Goal: Task Accomplishment & Management: Use online tool/utility

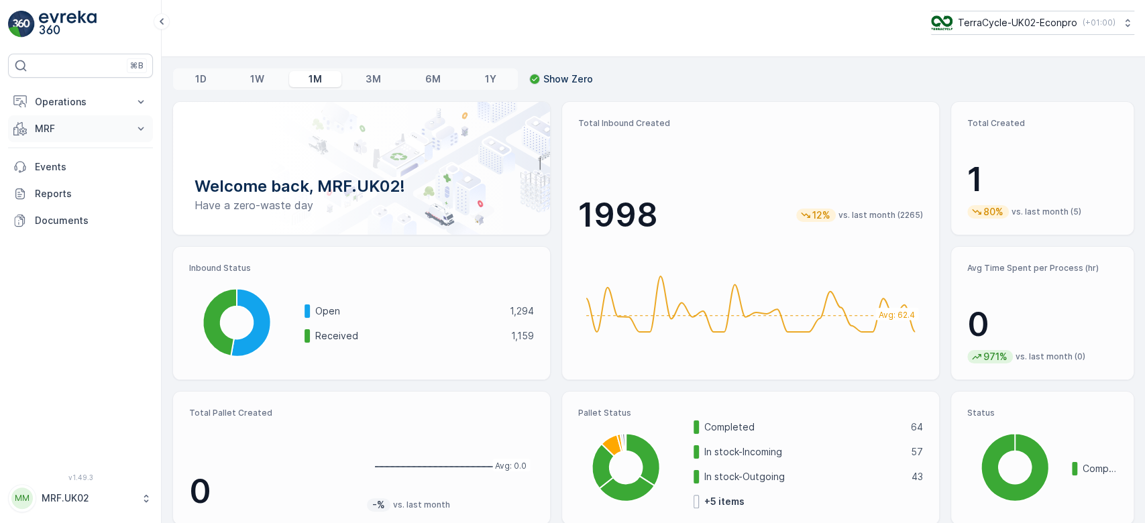
click at [44, 119] on button "MRF" at bounding box center [80, 128] width 145 height 27
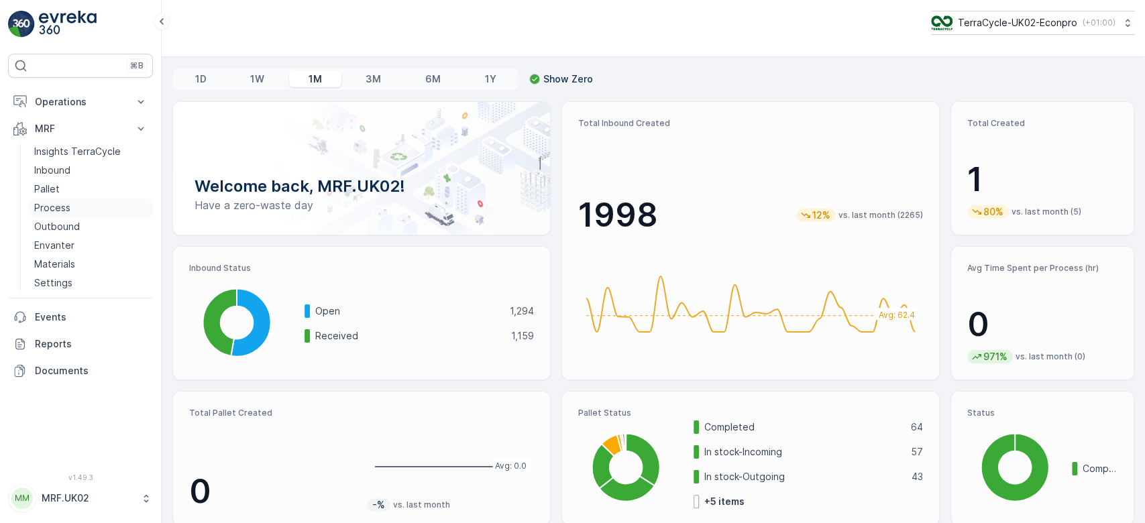
click at [62, 203] on p "Process" at bounding box center [52, 207] width 36 height 13
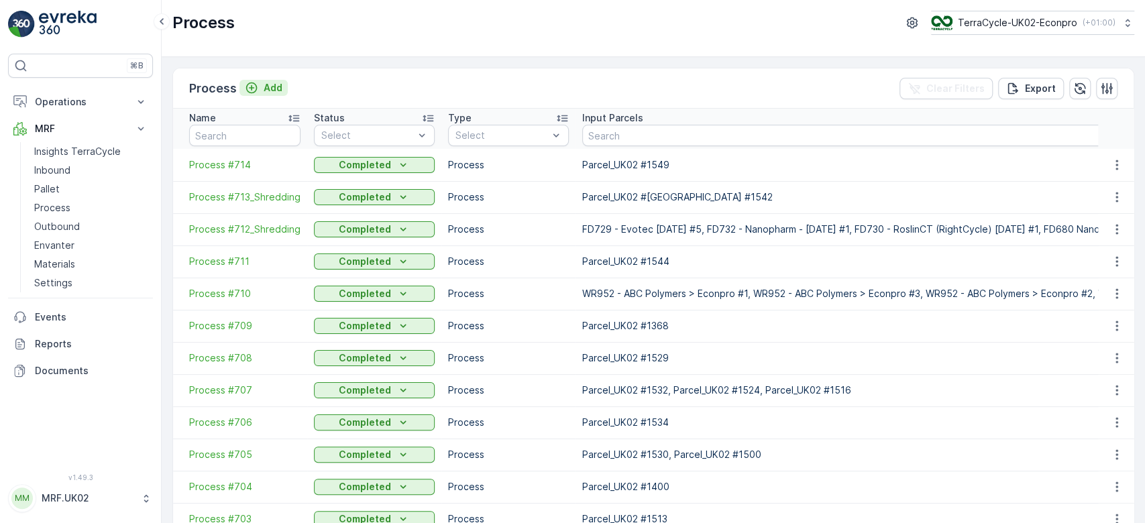
click at [278, 83] on p "Add" at bounding box center [273, 87] width 19 height 13
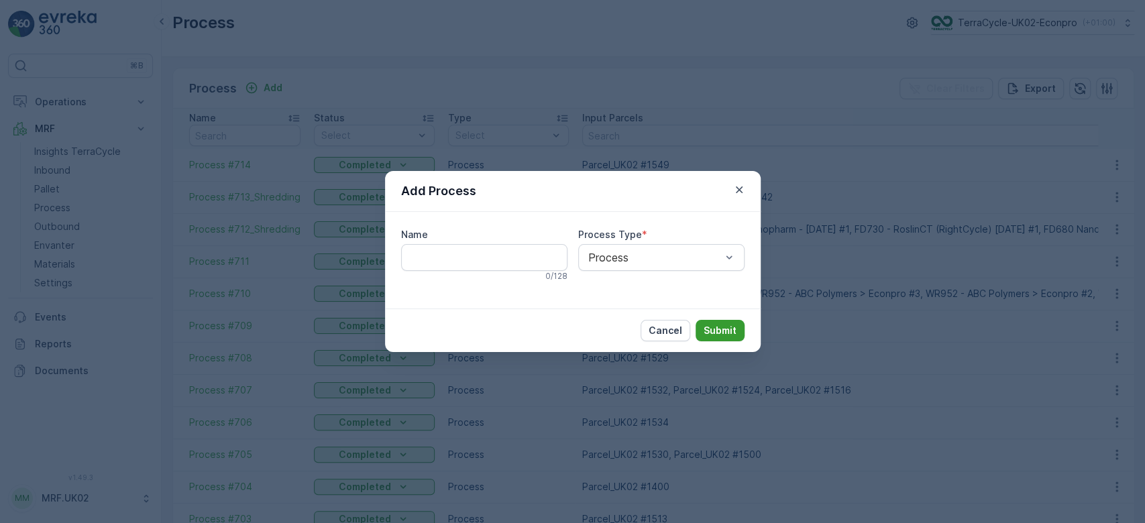
click at [714, 328] on p "Submit" at bounding box center [720, 330] width 33 height 13
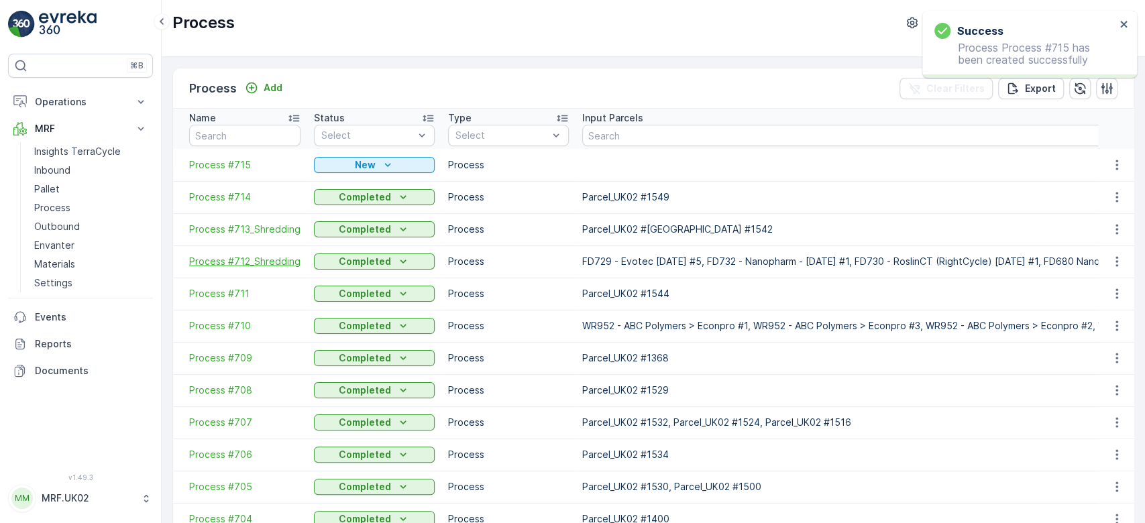
click at [244, 261] on span "Process #712_Shredding" at bounding box center [244, 261] width 111 height 13
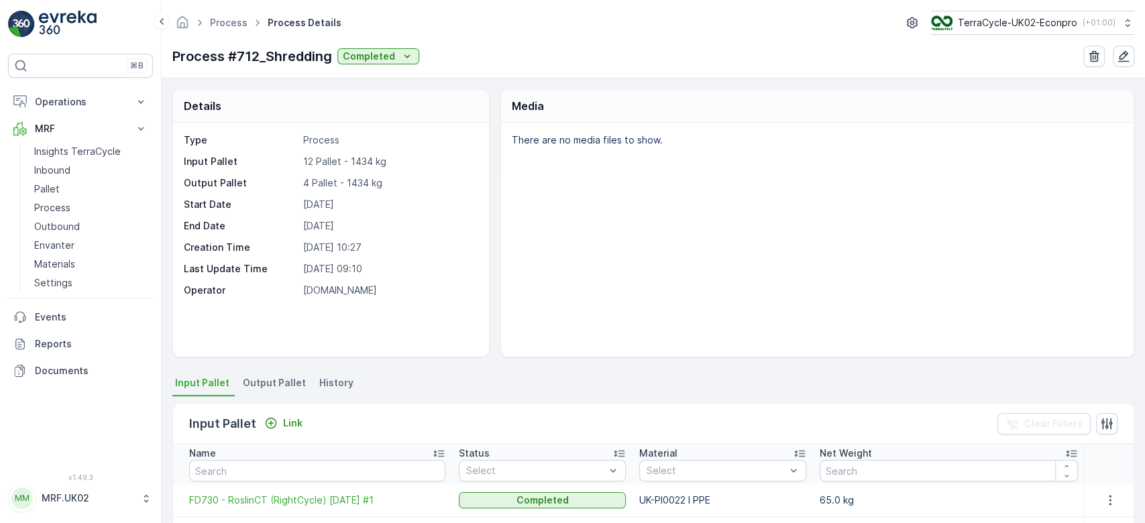
click at [1137, 113] on div "Details Type Process Input Pallet 12 Pallet - 1434 kg Output Pallet 4 Pallet - …" at bounding box center [653, 300] width 983 height 445
click at [1077, 188] on div "There are no media files to show." at bounding box center [817, 240] width 633 height 234
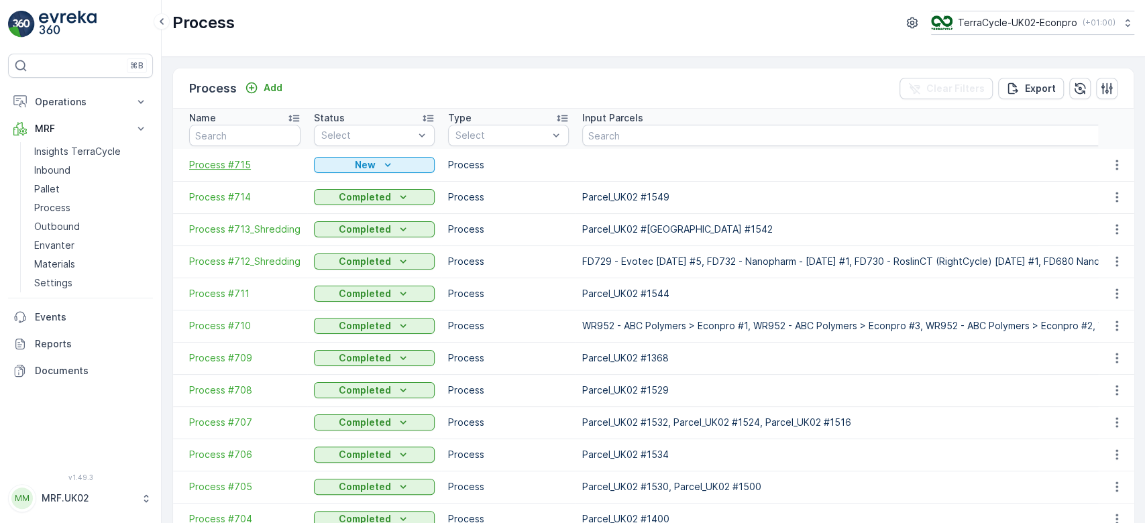
click at [231, 159] on span "Process #715" at bounding box center [244, 164] width 111 height 13
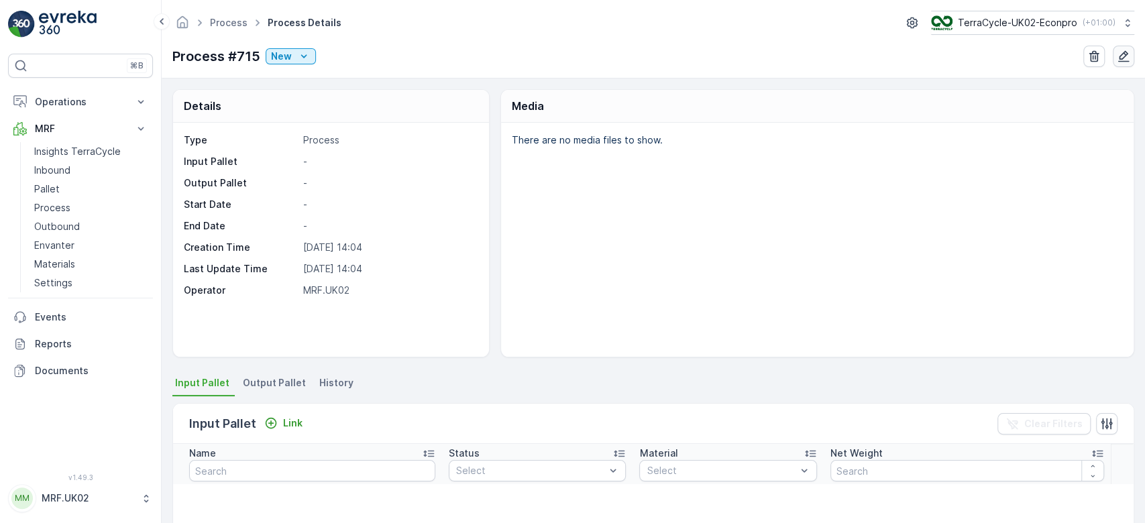
click at [1130, 59] on icon "button" at bounding box center [1123, 56] width 13 height 13
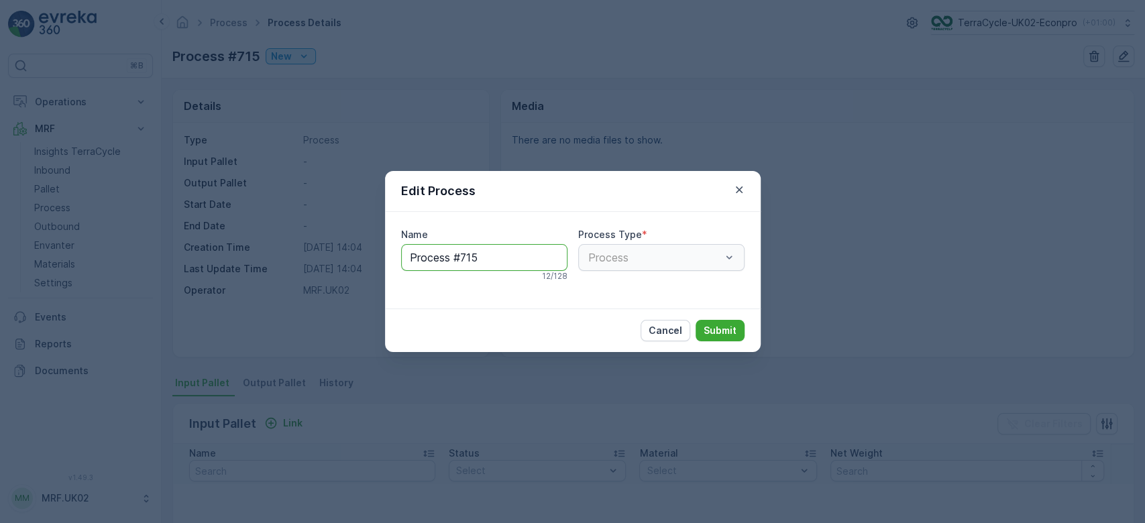
click at [490, 260] on input "Process #715" at bounding box center [484, 257] width 166 height 27
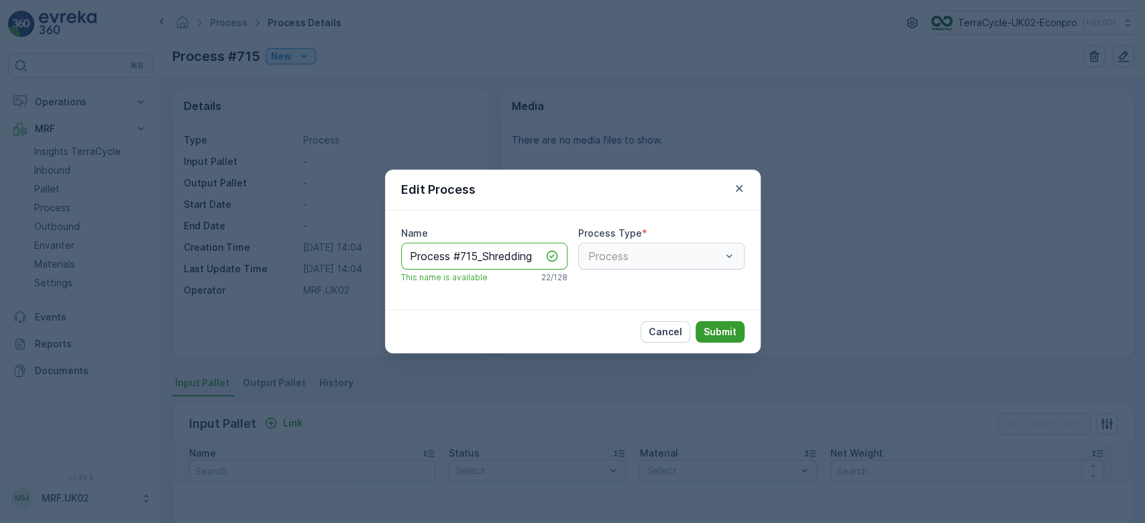
type input "Process #715_Shredding"
click at [713, 335] on p "Submit" at bounding box center [720, 331] width 33 height 13
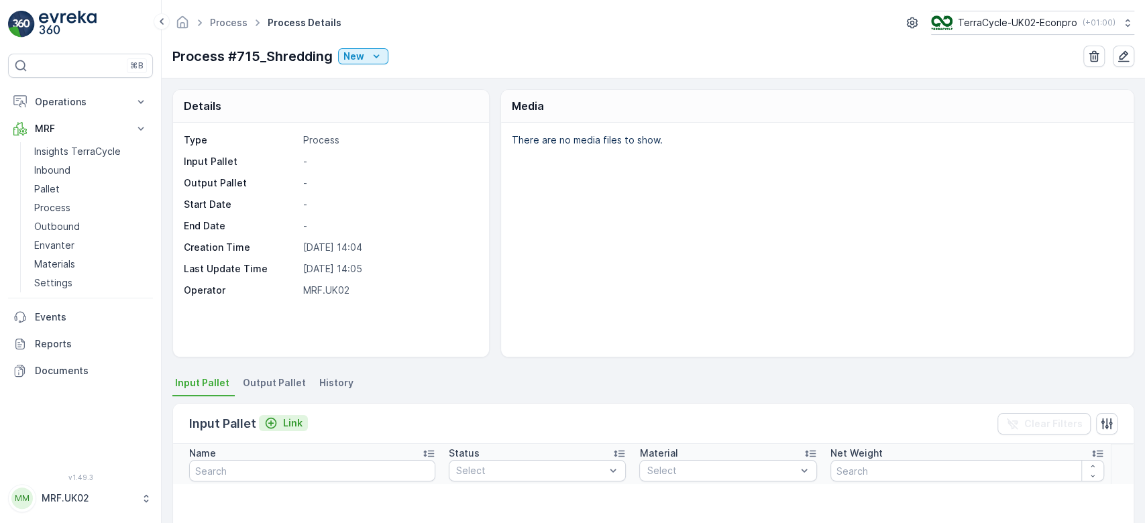
click at [294, 421] on p "Link" at bounding box center [292, 423] width 19 height 13
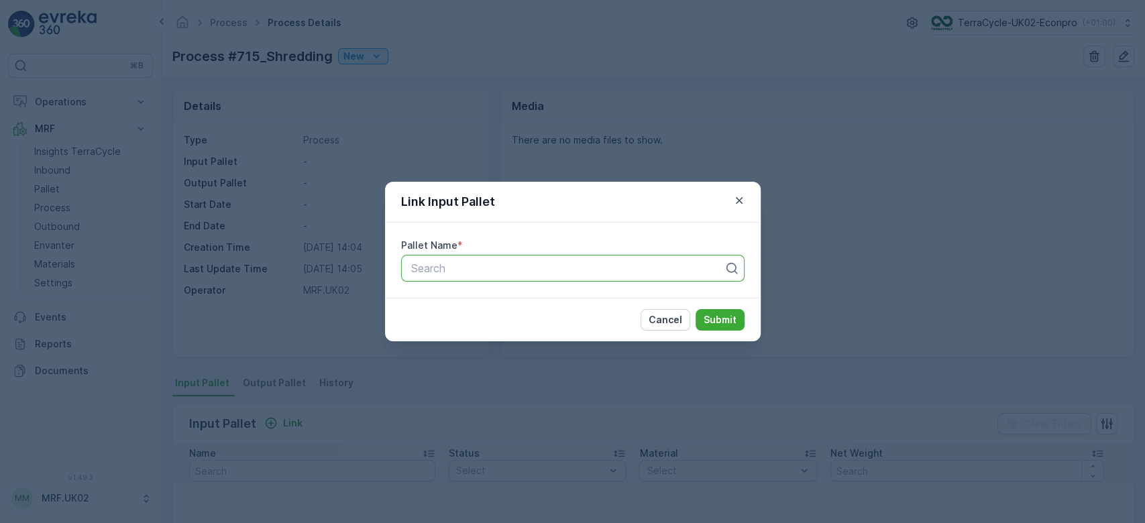
click at [472, 270] on div at bounding box center [567, 268] width 315 height 12
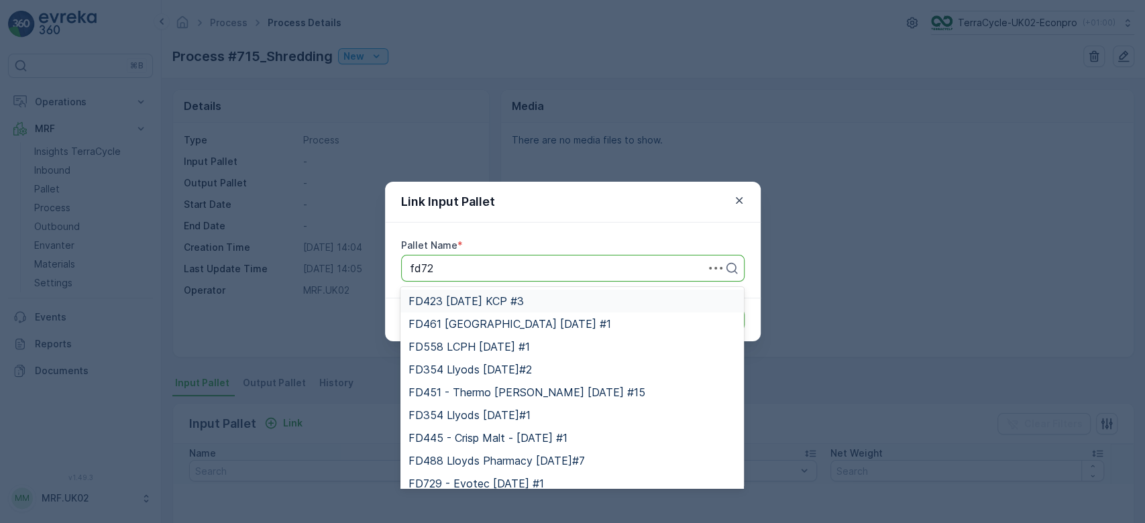
type input "fd729"
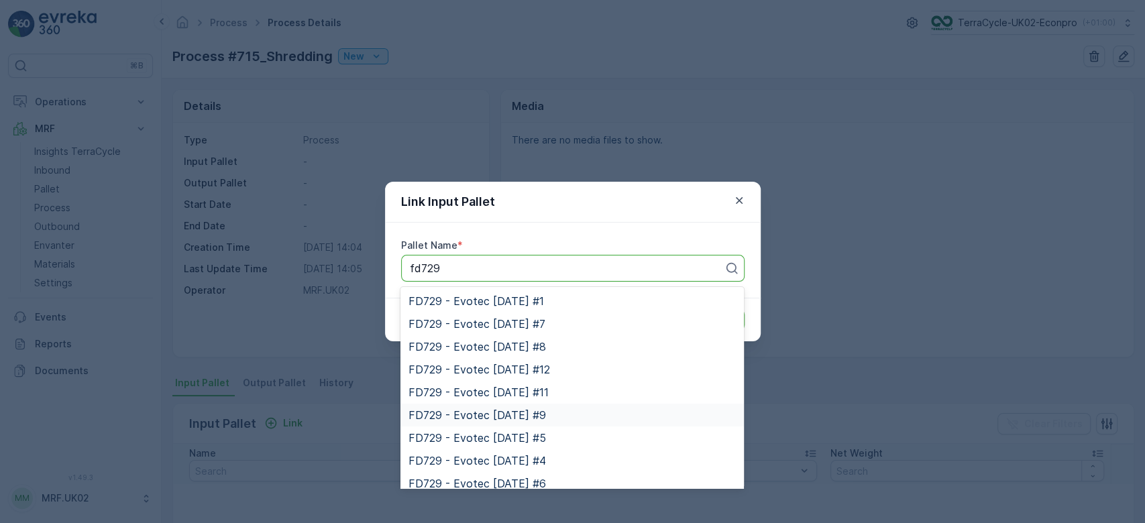
click at [531, 411] on span "FD729 - Evotec [DATE] #9" at bounding box center [478, 415] width 138 height 12
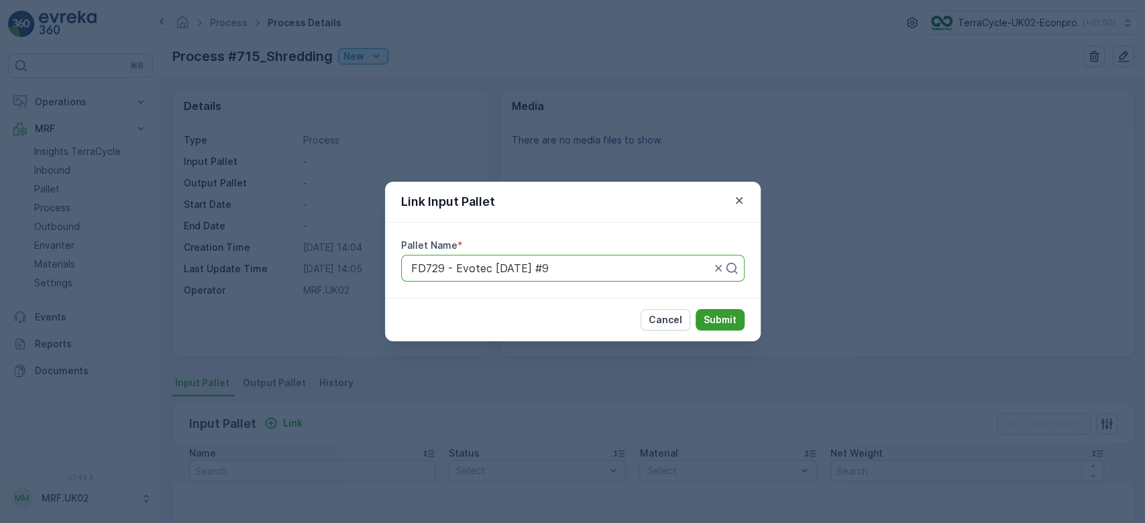
click at [714, 325] on p "Submit" at bounding box center [720, 319] width 33 height 13
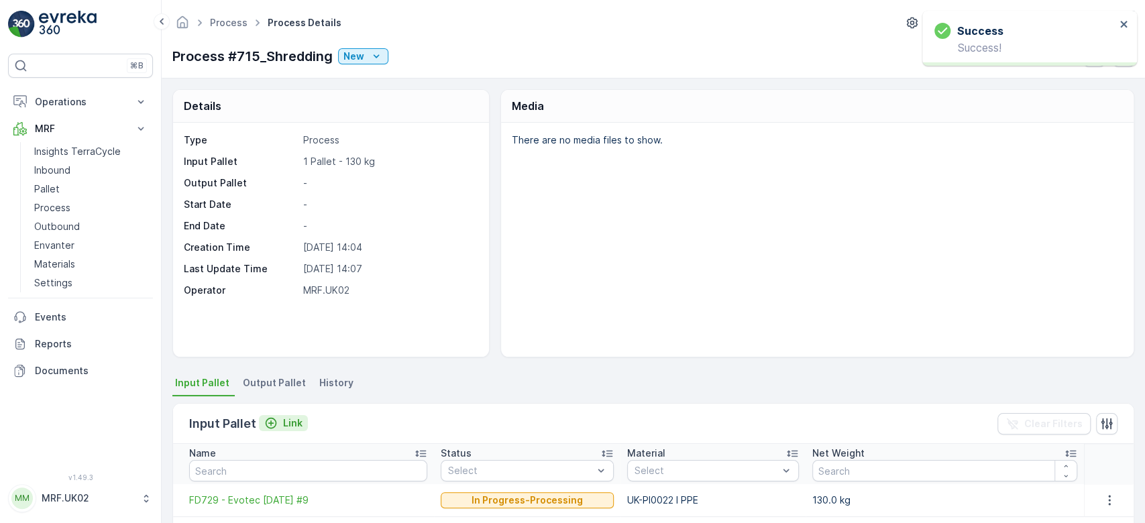
click at [286, 421] on p "Link" at bounding box center [292, 423] width 19 height 13
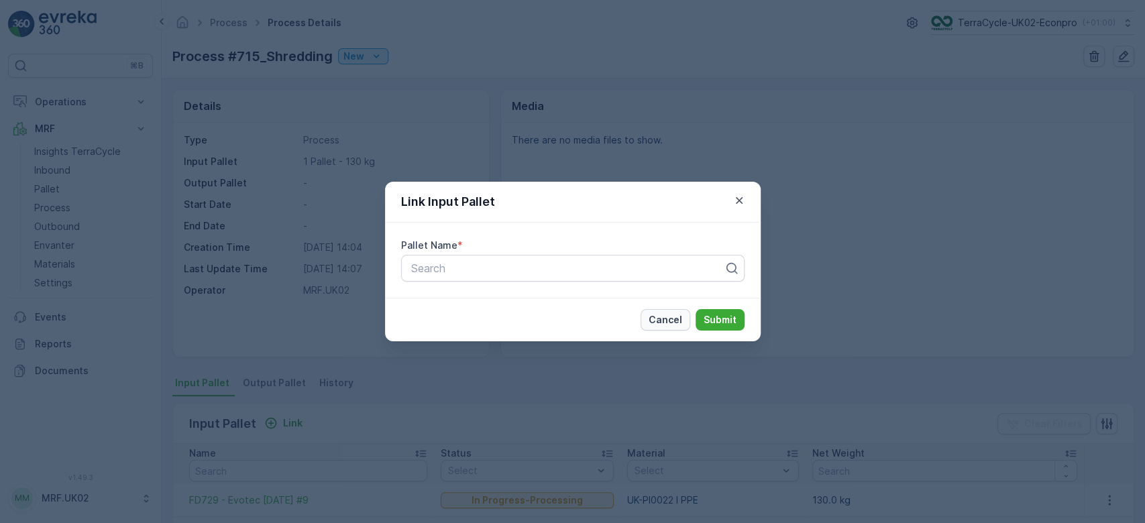
click at [679, 319] on p "Cancel" at bounding box center [666, 319] width 34 height 13
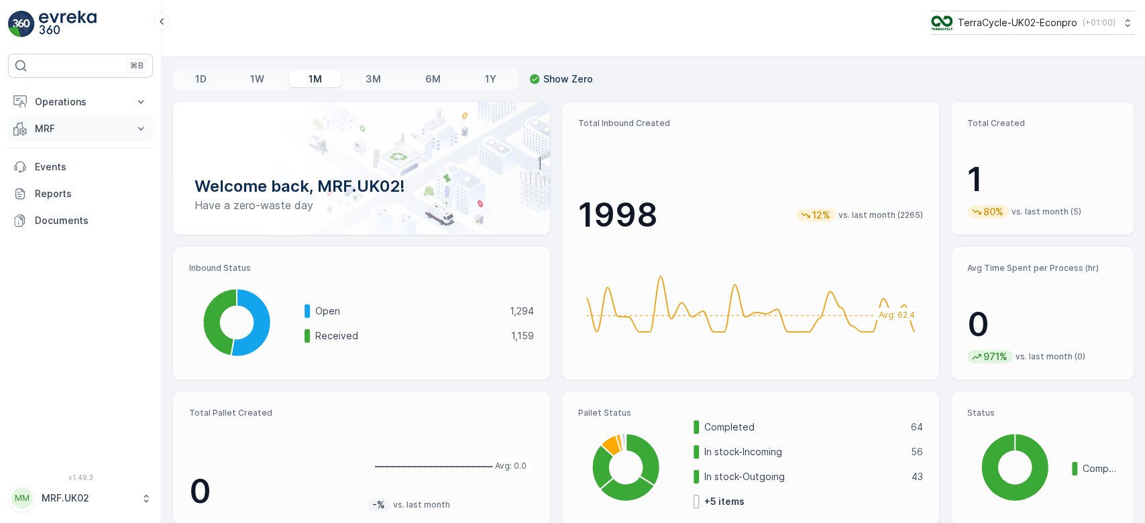
click at [90, 122] on p "MRF" at bounding box center [80, 128] width 91 height 13
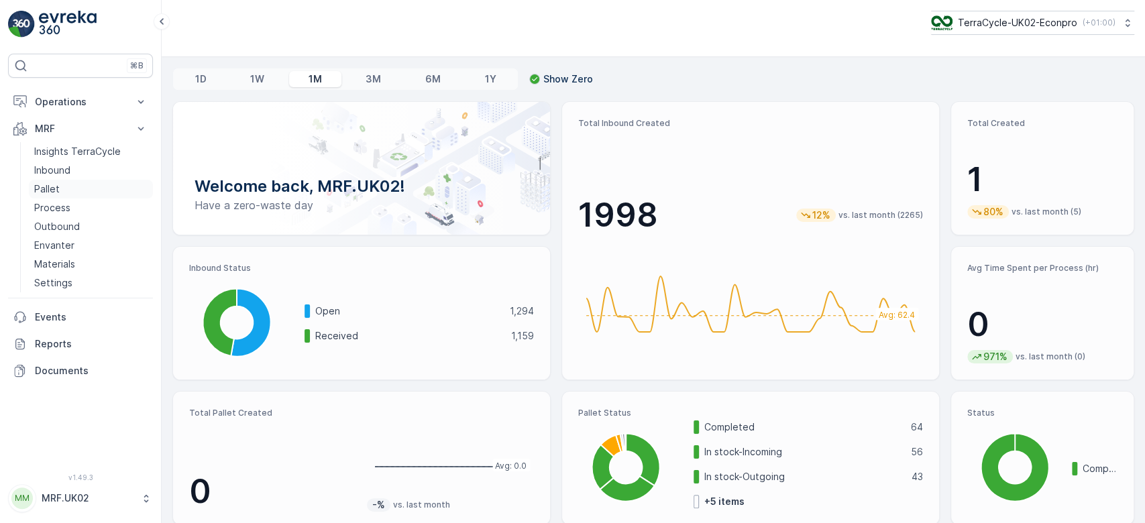
click at [75, 187] on link "Pallet" at bounding box center [91, 189] width 124 height 19
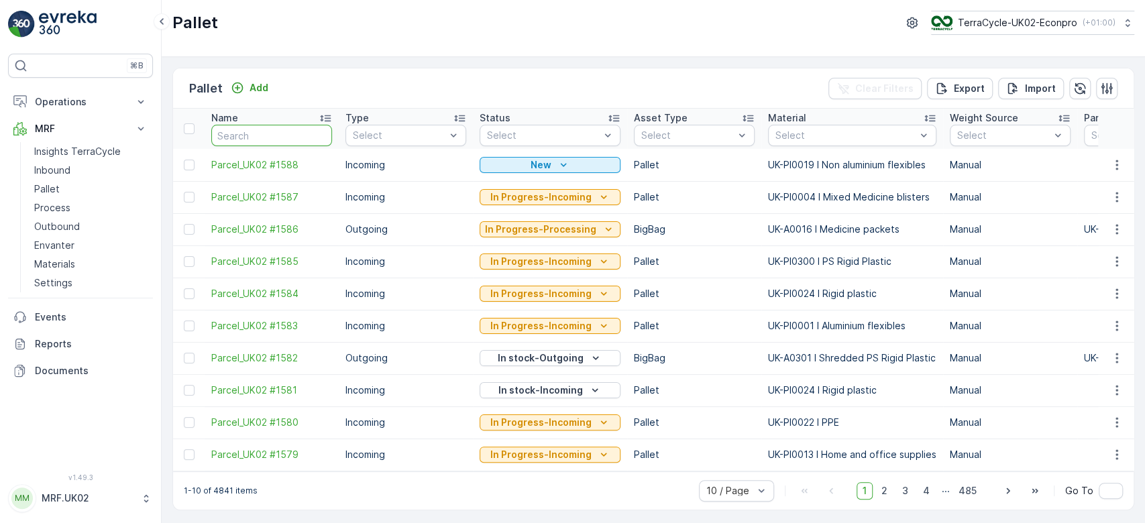
click at [233, 131] on input "text" at bounding box center [271, 135] width 121 height 21
click at [665, 121] on p "Asset Type" at bounding box center [661, 117] width 54 height 13
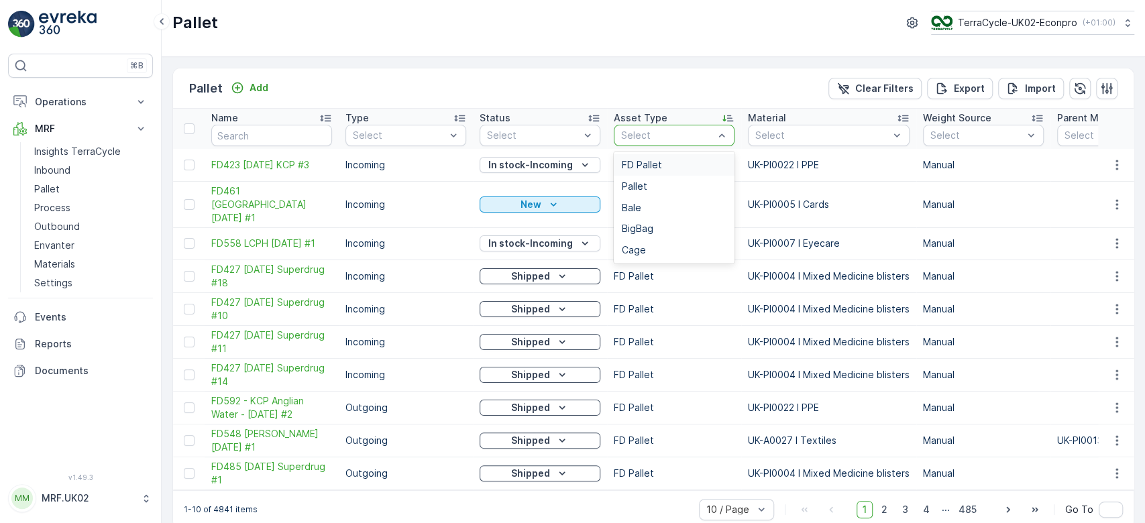
click at [661, 166] on div "FD Pallet" at bounding box center [674, 165] width 105 height 11
click at [417, 325] on td "Incoming" at bounding box center [406, 341] width 134 height 33
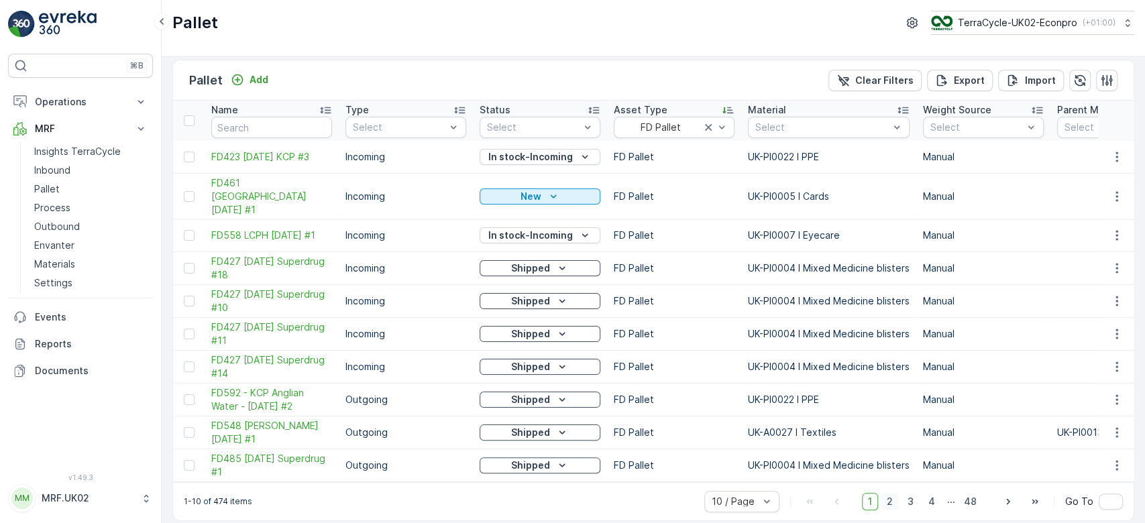
click at [890, 493] on span "2" at bounding box center [890, 501] width 18 height 17
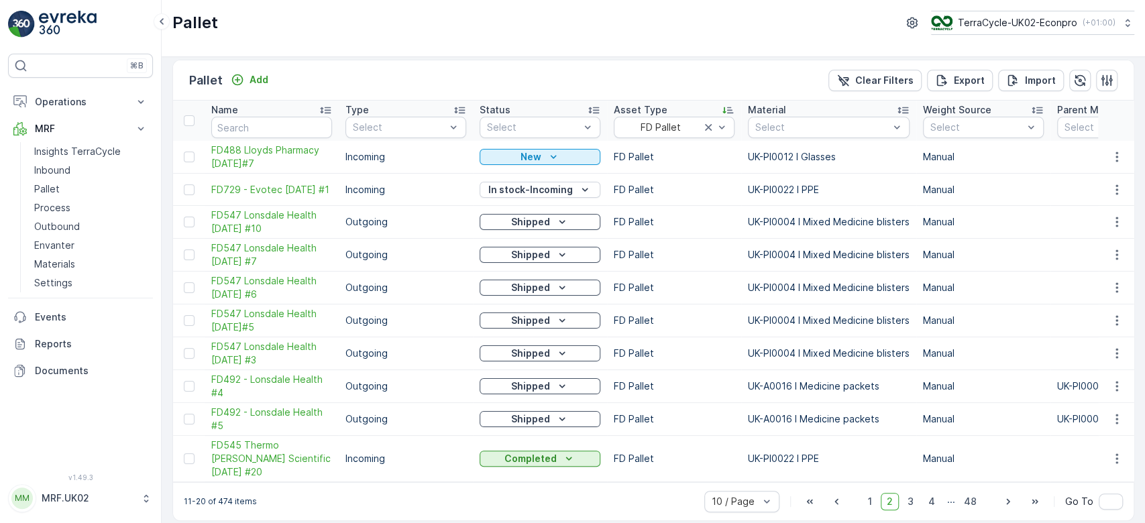
click at [911, 492] on span "3" at bounding box center [911, 500] width 18 height 17
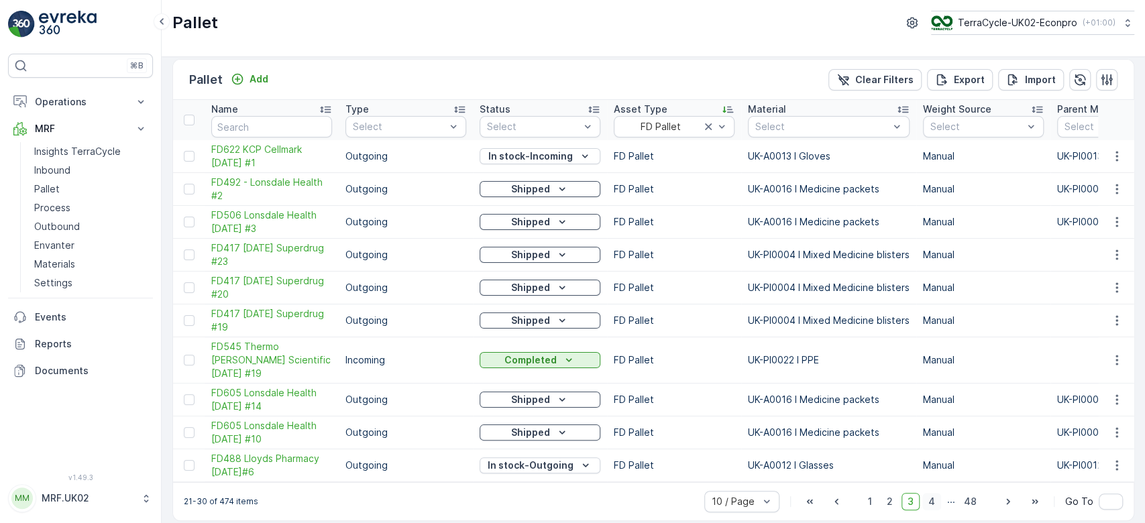
click at [936, 493] on span "4" at bounding box center [931, 501] width 19 height 17
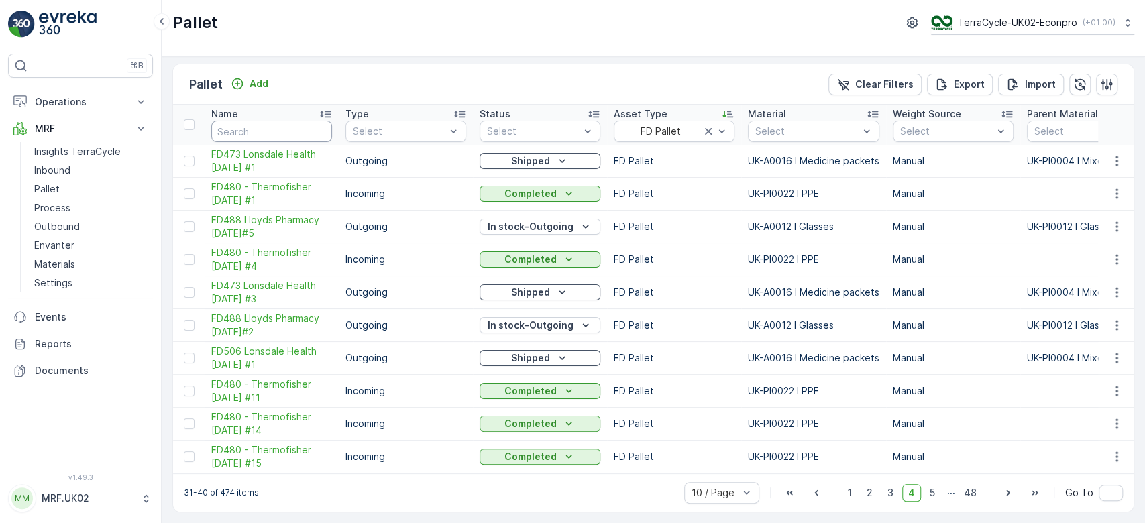
click at [258, 125] on input "text" at bounding box center [271, 131] width 121 height 21
type input "7239"
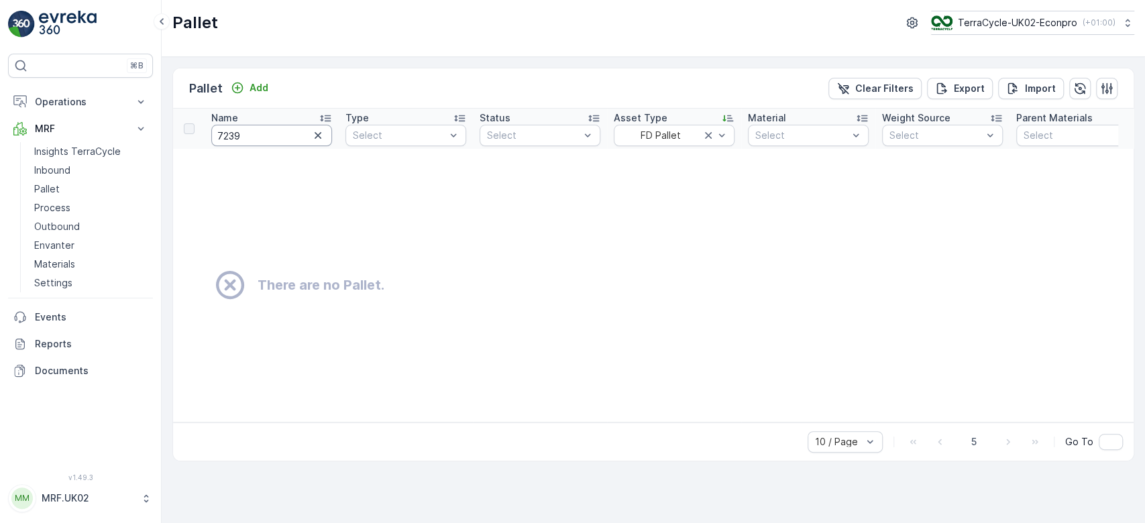
click at [232, 135] on input "7239" at bounding box center [271, 135] width 121 height 21
type input "729"
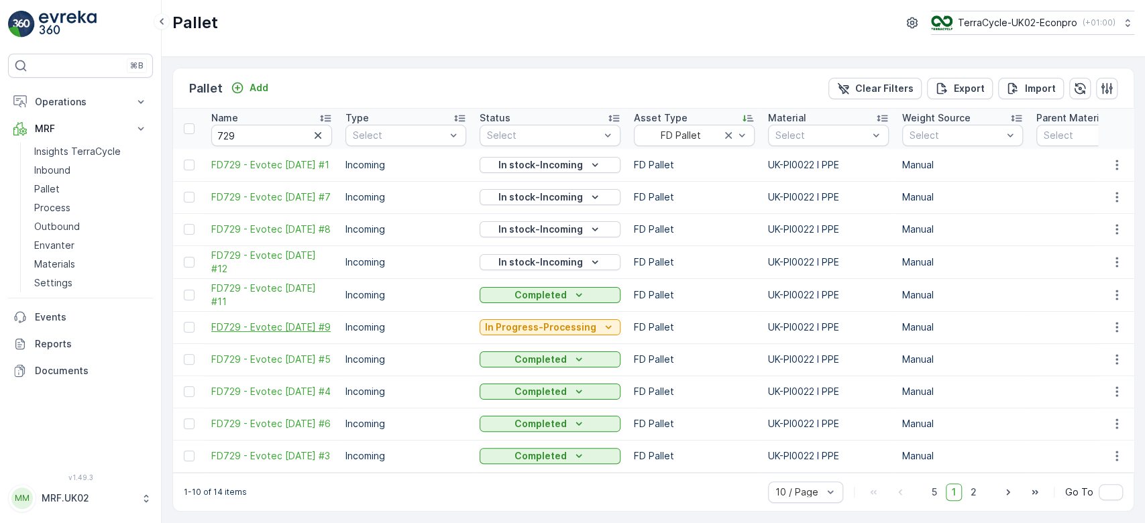
click at [259, 329] on span "FD729 - Evotec [DATE] #9" at bounding box center [271, 327] width 121 height 13
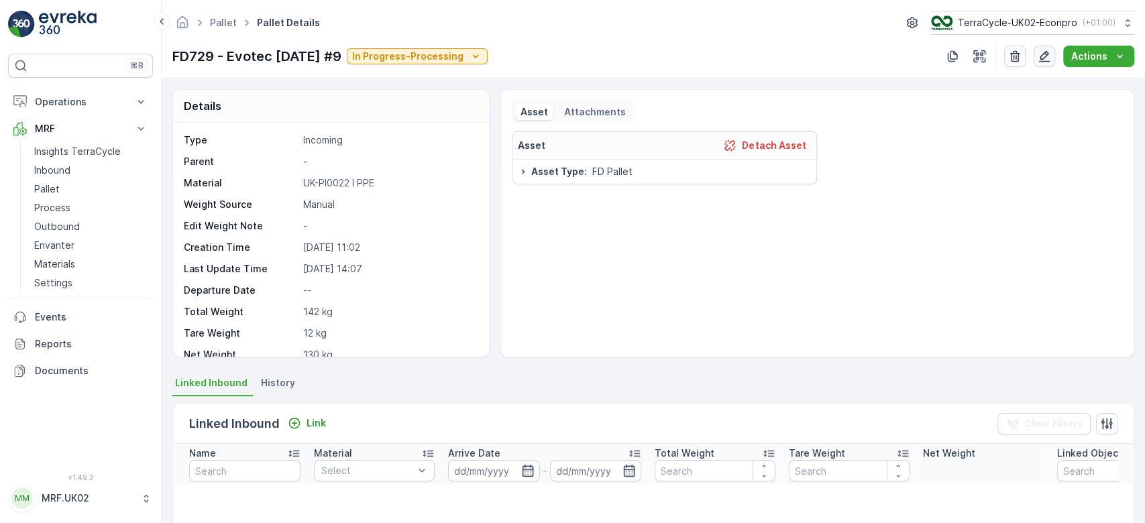
click at [1047, 56] on icon "button" at bounding box center [1044, 56] width 13 height 13
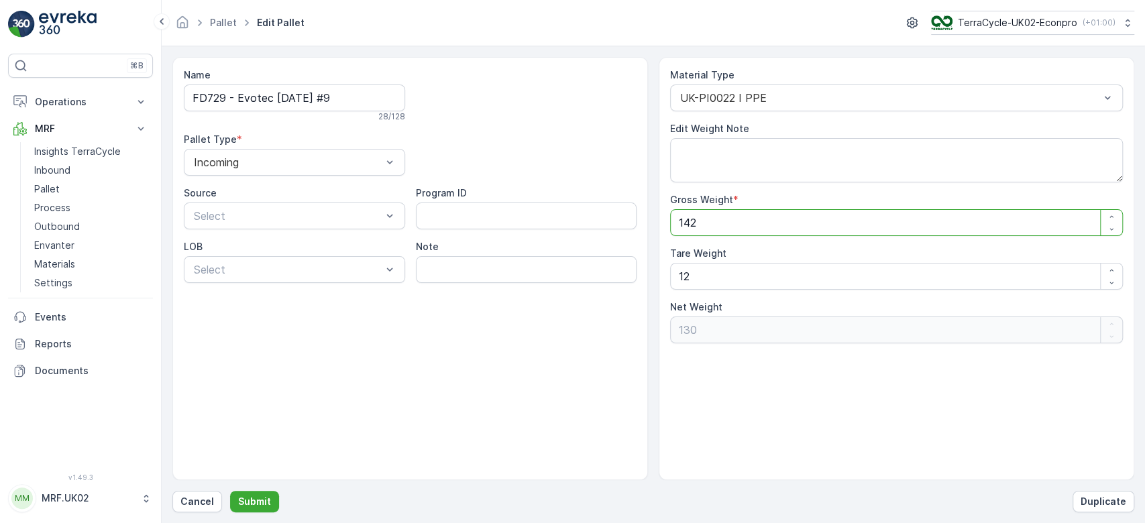
click at [746, 219] on Weight "142" at bounding box center [896, 222] width 453 height 27
type Weight "14"
type Weight "2"
type Weight "1"
type Weight "0"
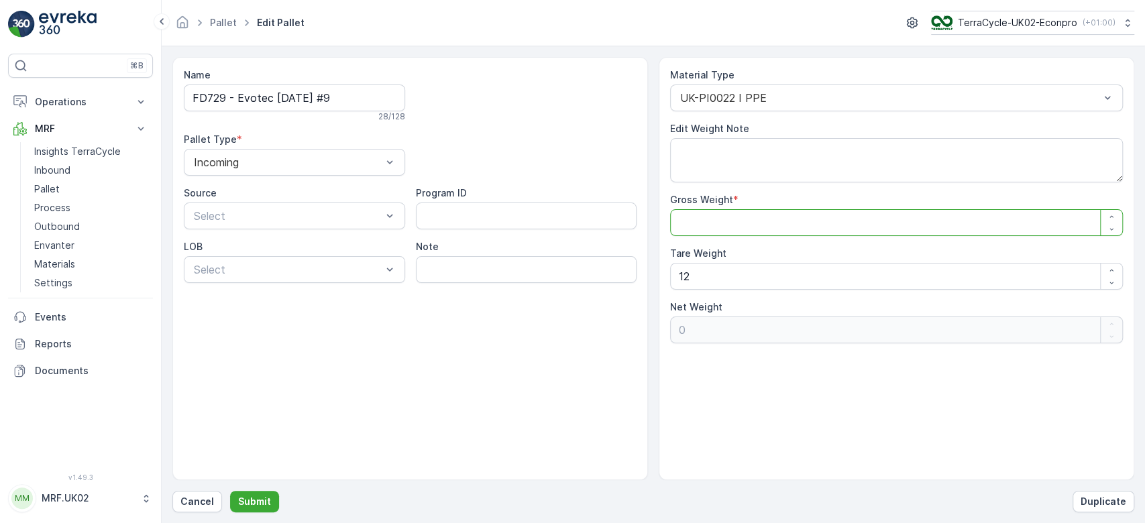
type Weight "1"
type Weight "-11"
type Weight "12"
type Weight "0"
type Weight "123"
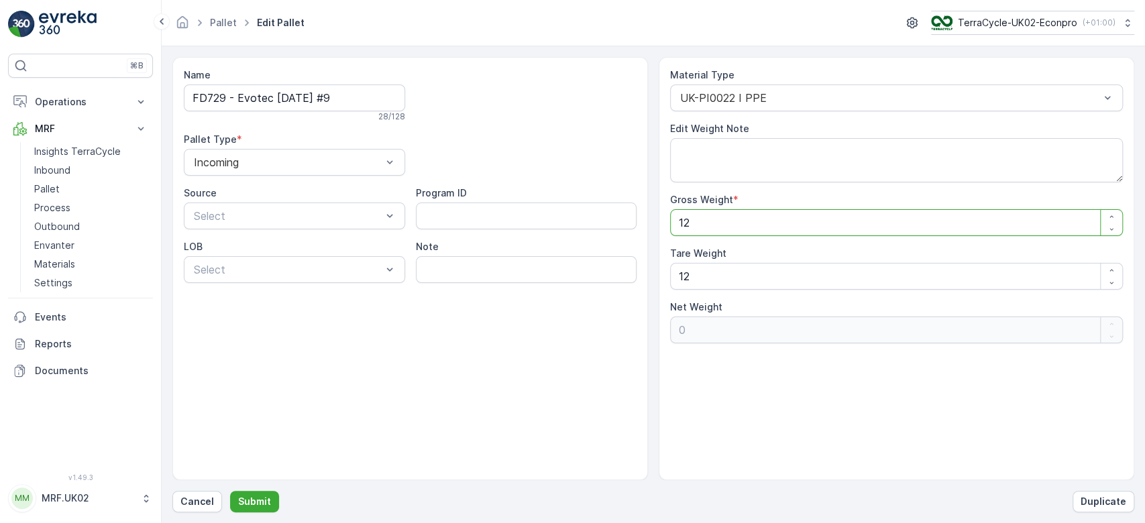
type Weight "111"
type Weight "123"
click at [692, 283] on Weight "12" at bounding box center [896, 276] width 453 height 27
type Weight "1"
type Weight "122"
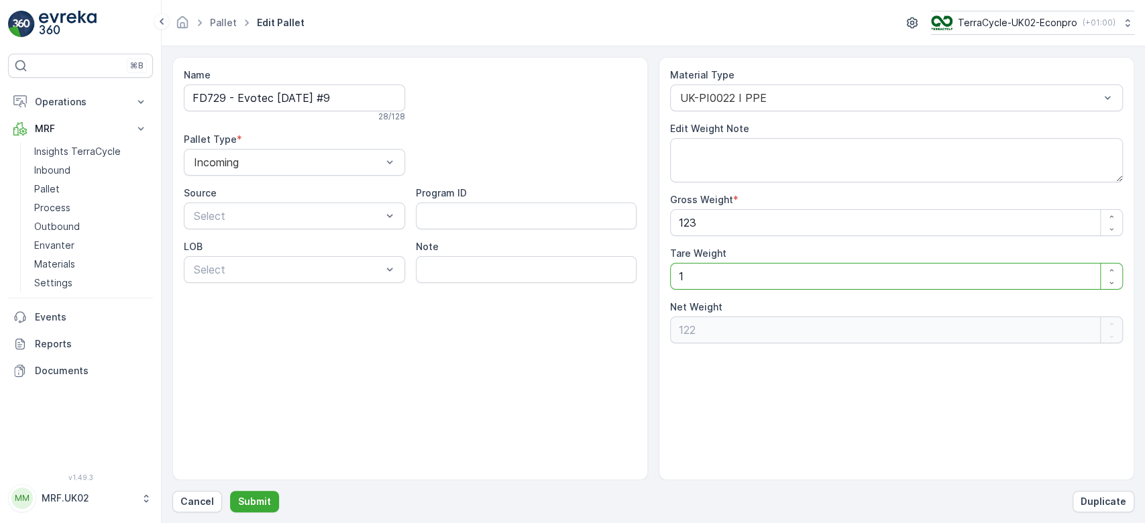
type Weight "0"
type Weight "123"
type Weight "0"
click at [252, 499] on p "Submit" at bounding box center [254, 501] width 33 height 13
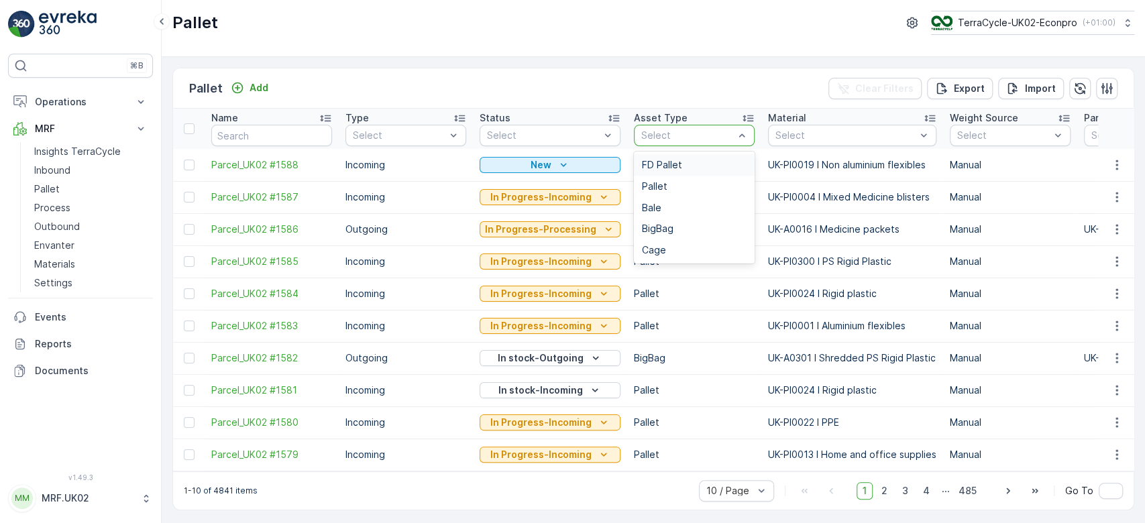
click at [676, 160] on div "FD Pallet" at bounding box center [694, 165] width 105 height 11
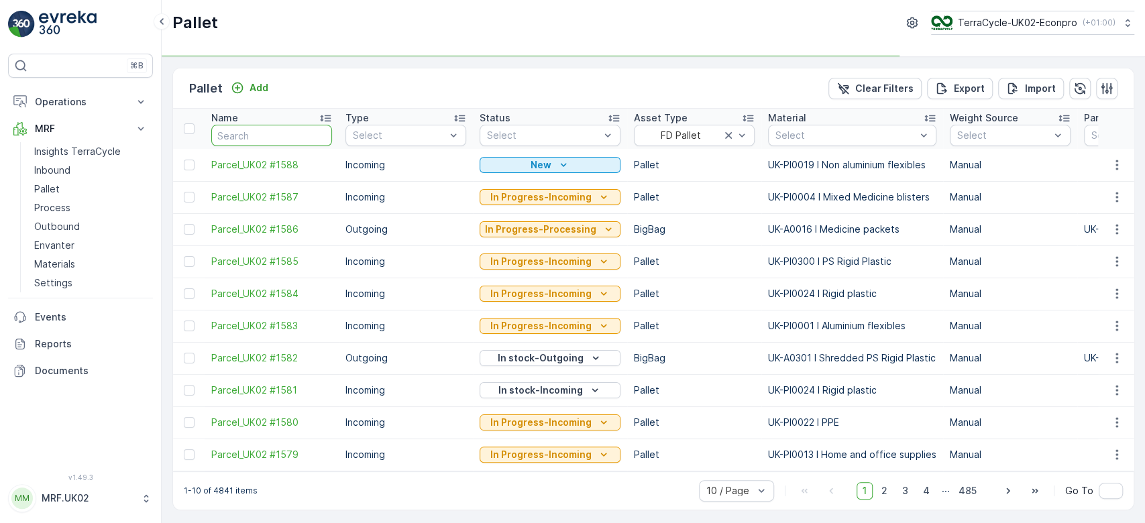
click at [241, 135] on input "text" at bounding box center [271, 135] width 121 height 21
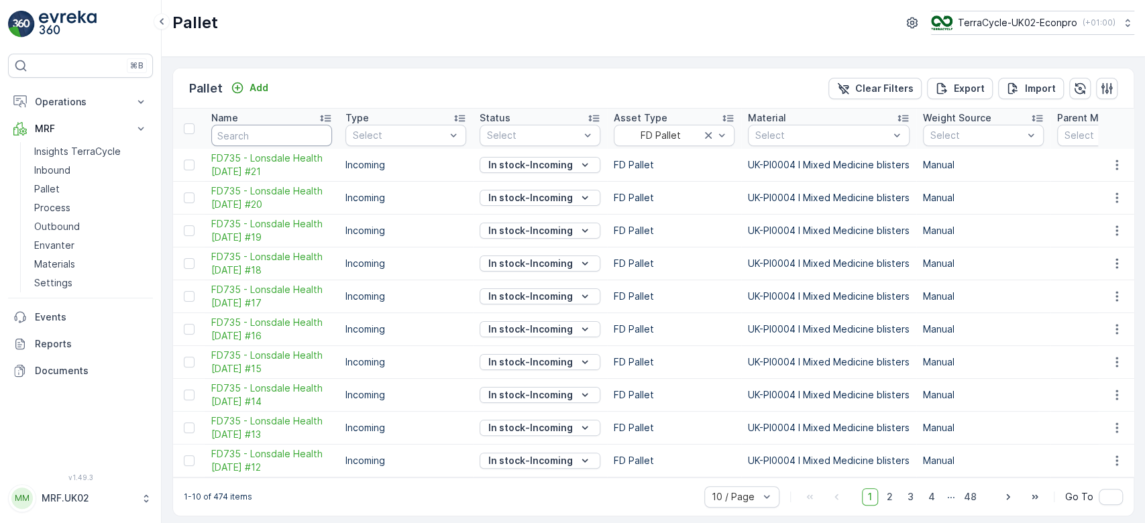
click at [241, 135] on input "text" at bounding box center [271, 135] width 121 height 21
type input "72"
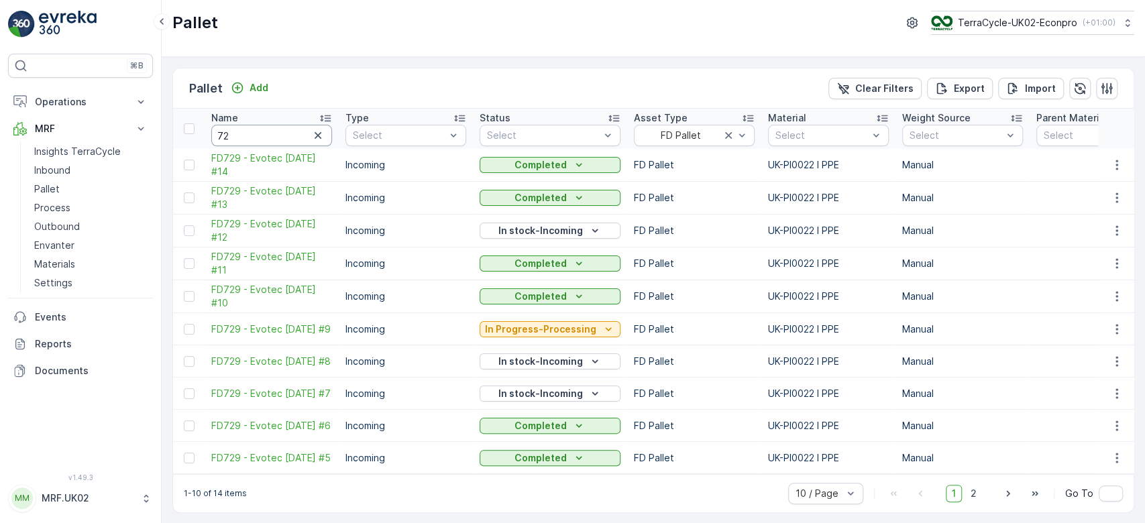
click at [241, 135] on input "72" at bounding box center [271, 135] width 121 height 21
type input "729"
click at [277, 395] on span "FD729 - Evotec [DATE] #7" at bounding box center [271, 393] width 121 height 13
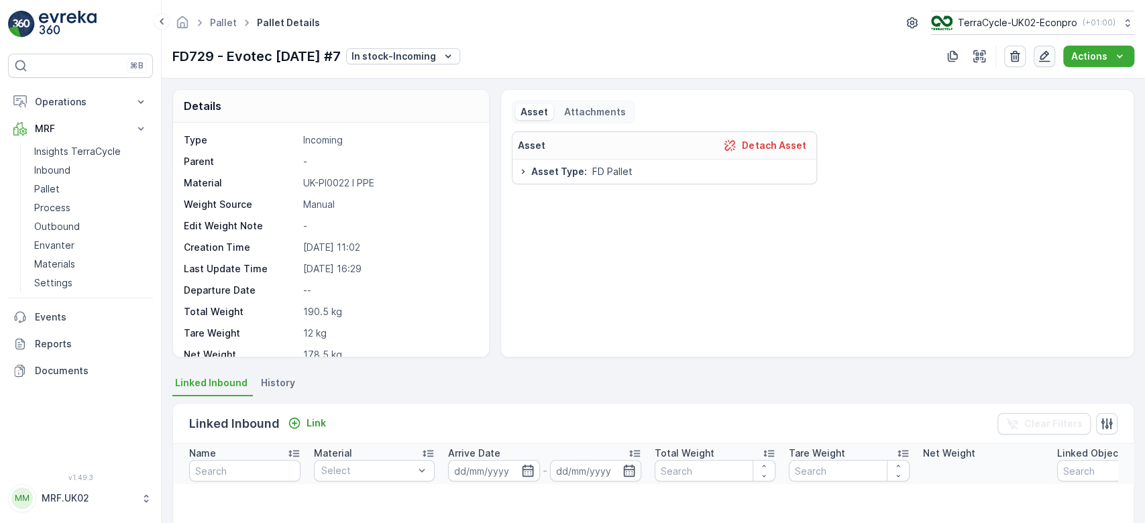
click at [1051, 59] on icon "button" at bounding box center [1044, 56] width 13 height 13
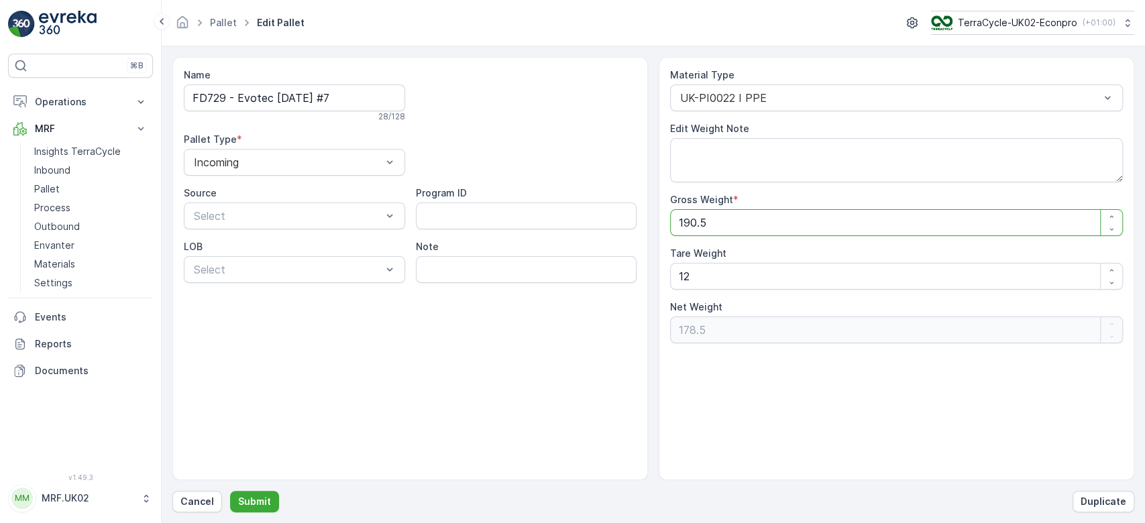
click at [735, 220] on Weight "190.5" at bounding box center [896, 222] width 453 height 27
type Weight "190"
type Weight "178"
type Weight "19"
type Weight "7"
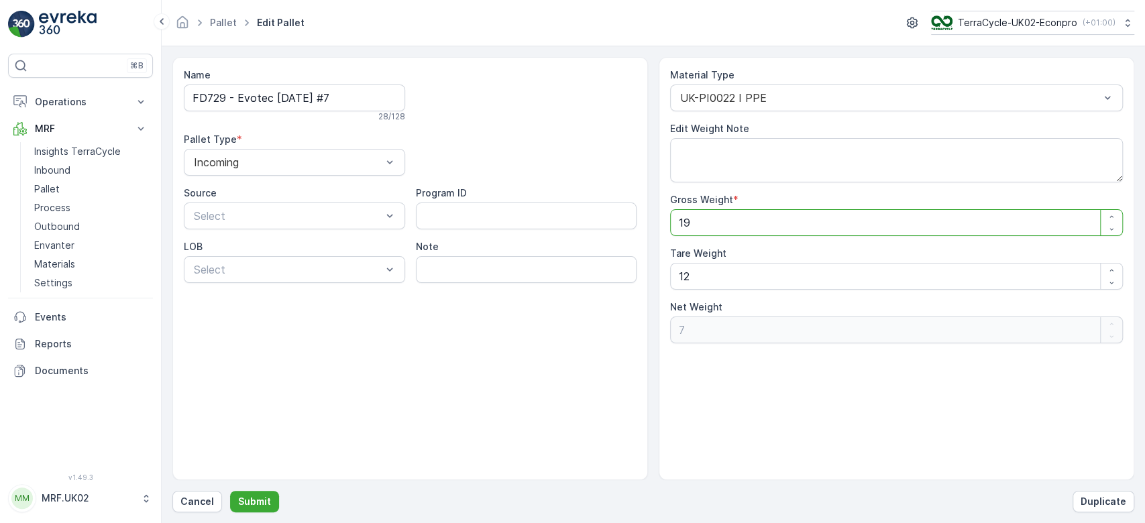
type Weight "1"
type Weight "-11"
type Weight "0"
type Weight "1"
type Weight "-11"
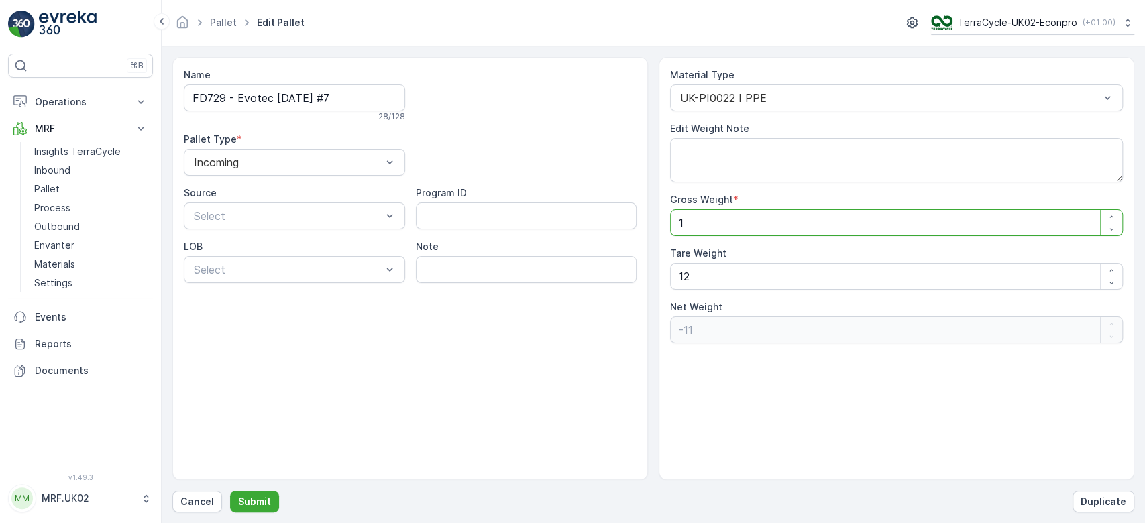
type Weight "17"
type Weight "5"
type Weight "175"
type Weight "163"
type Weight "175"
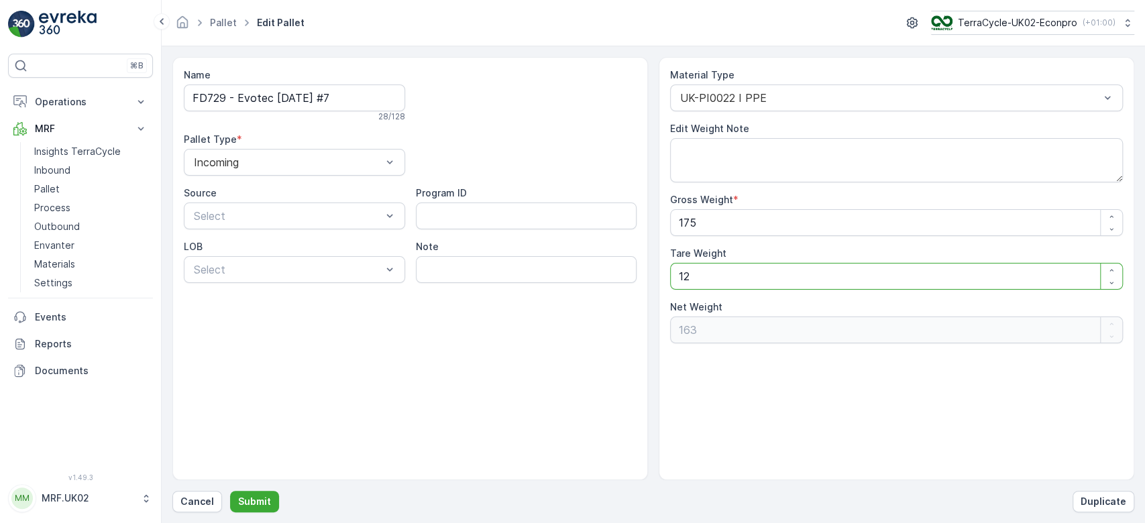
click at [692, 279] on Weight "12" at bounding box center [896, 276] width 453 height 27
type Weight "1"
type Weight "174"
type Weight "0"
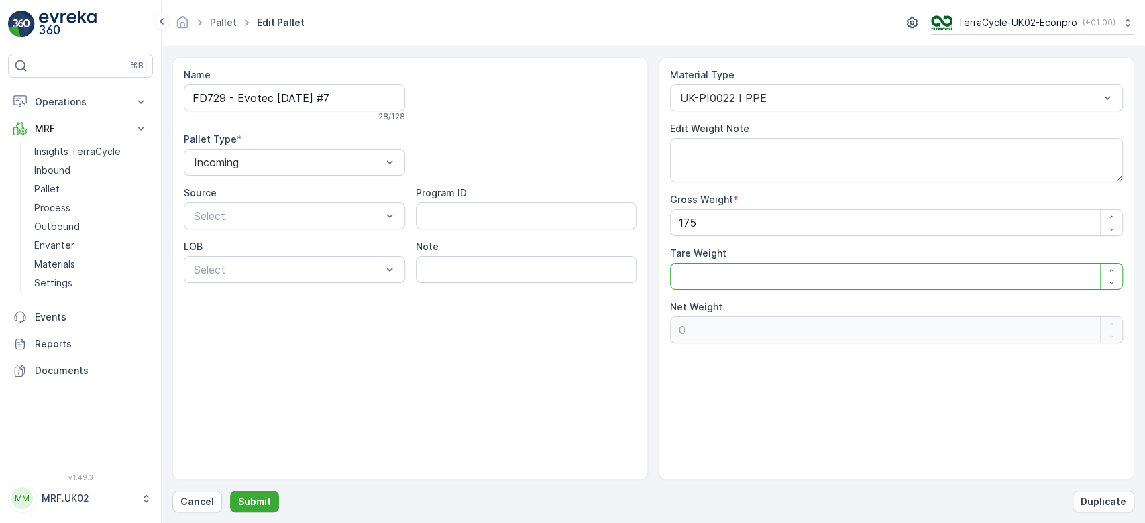
type Weight "175"
type Weight "0"
click at [255, 504] on p "Submit" at bounding box center [254, 501] width 33 height 13
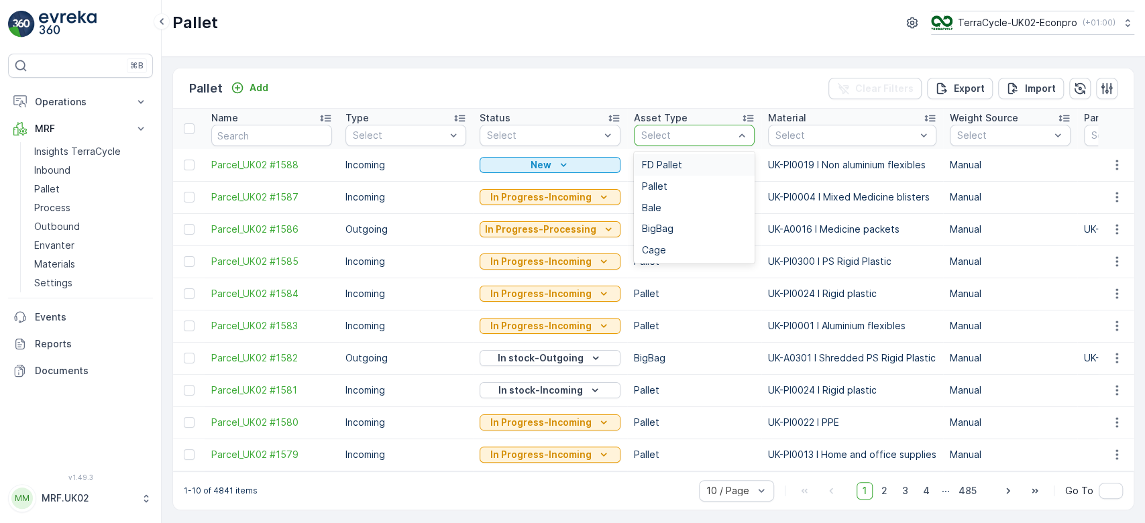
click at [706, 143] on div "Select" at bounding box center [694, 135] width 121 height 21
click at [686, 168] on div "FD Pallet" at bounding box center [694, 165] width 105 height 11
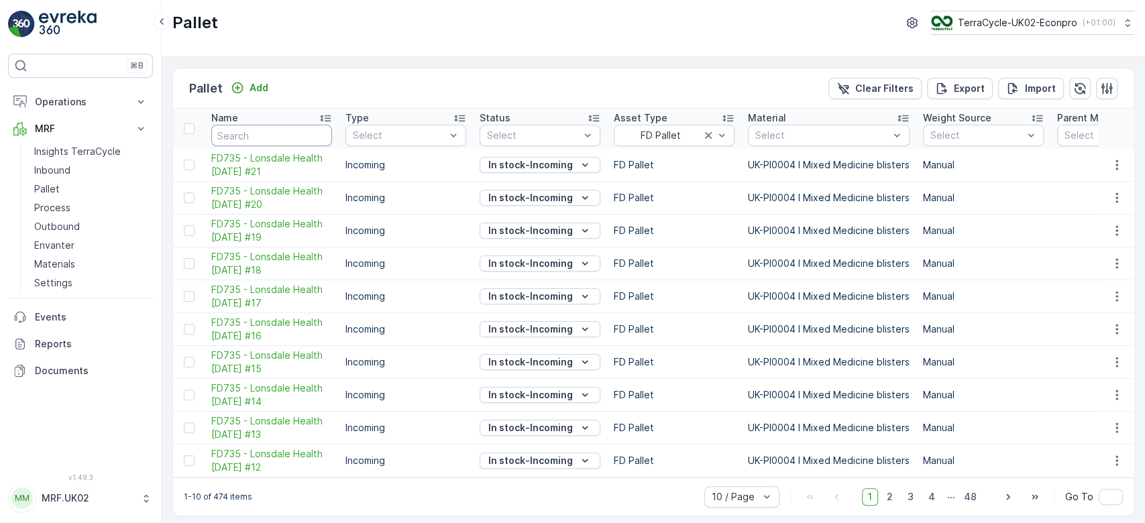
click at [266, 134] on input "text" at bounding box center [271, 135] width 121 height 21
type input "729"
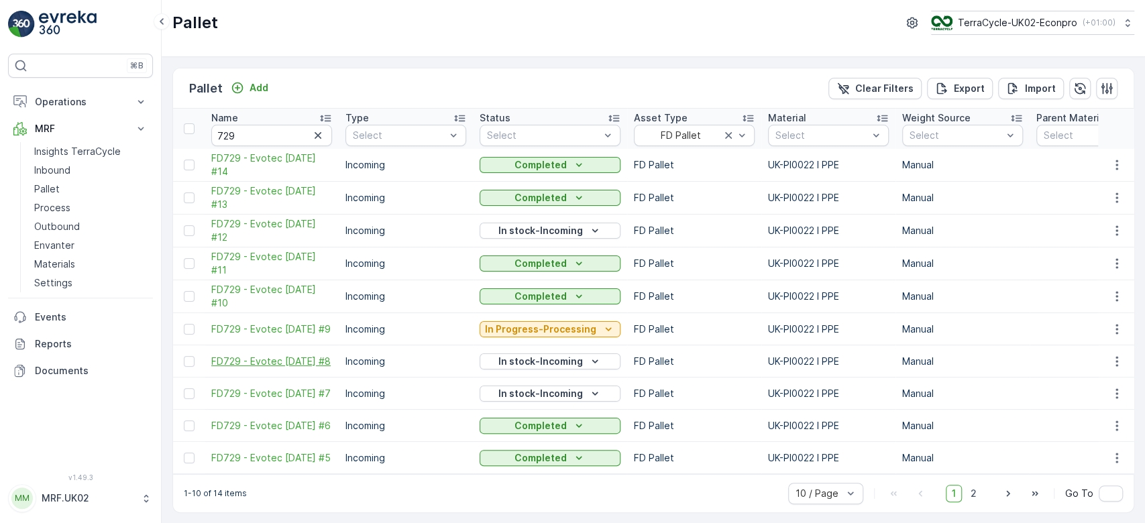
click at [241, 355] on span "FD729 - Evotec [DATE] #8" at bounding box center [271, 361] width 121 height 13
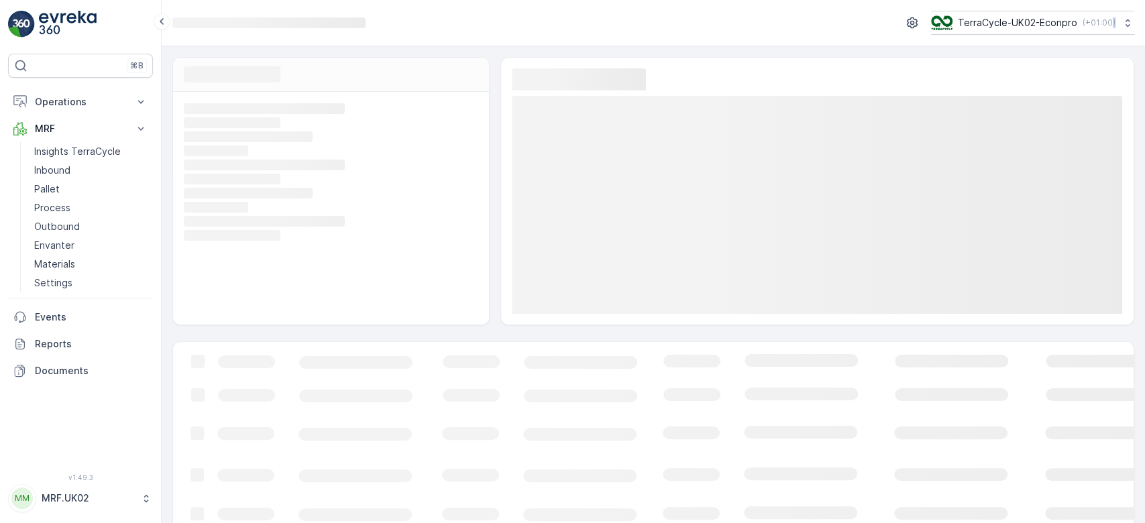
click at [241, 355] on icon "Loading..." at bounding box center [817, 475] width 1288 height 267
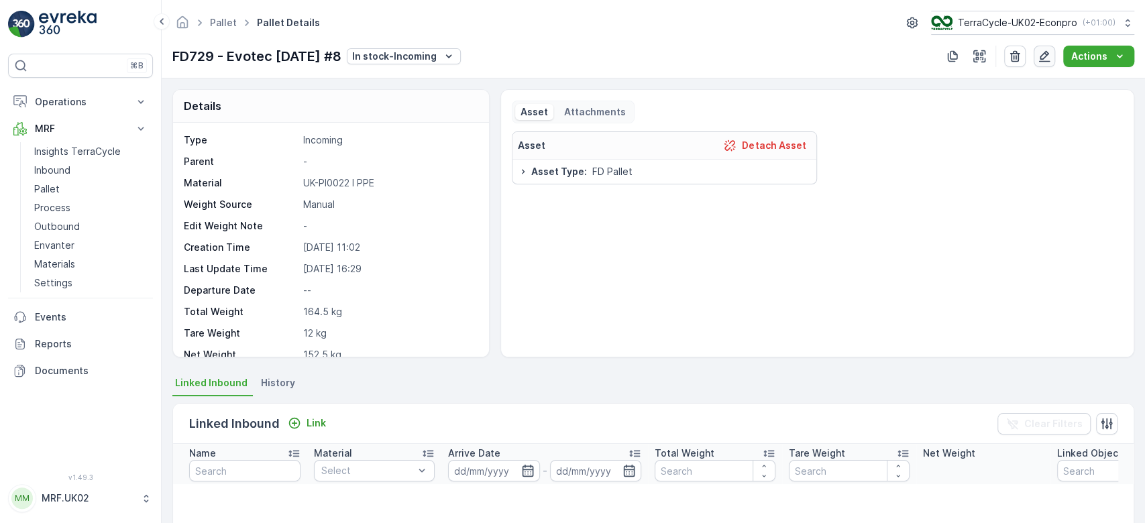
click at [1043, 55] on icon "button" at bounding box center [1044, 56] width 11 height 11
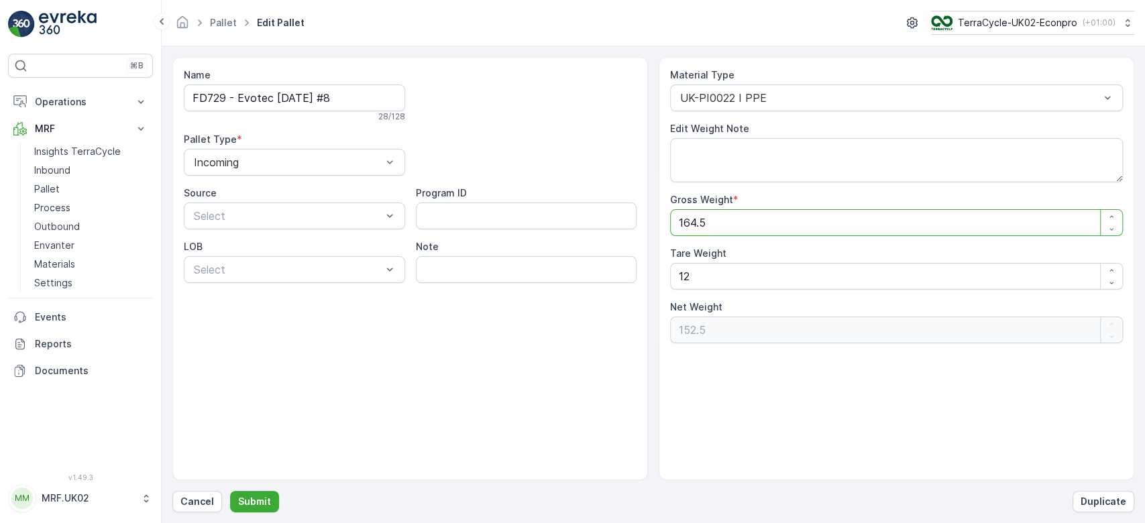
click at [729, 212] on Weight "164.5" at bounding box center [896, 222] width 453 height 27
type Weight "164"
type Weight "152"
type Weight "16"
type Weight "4"
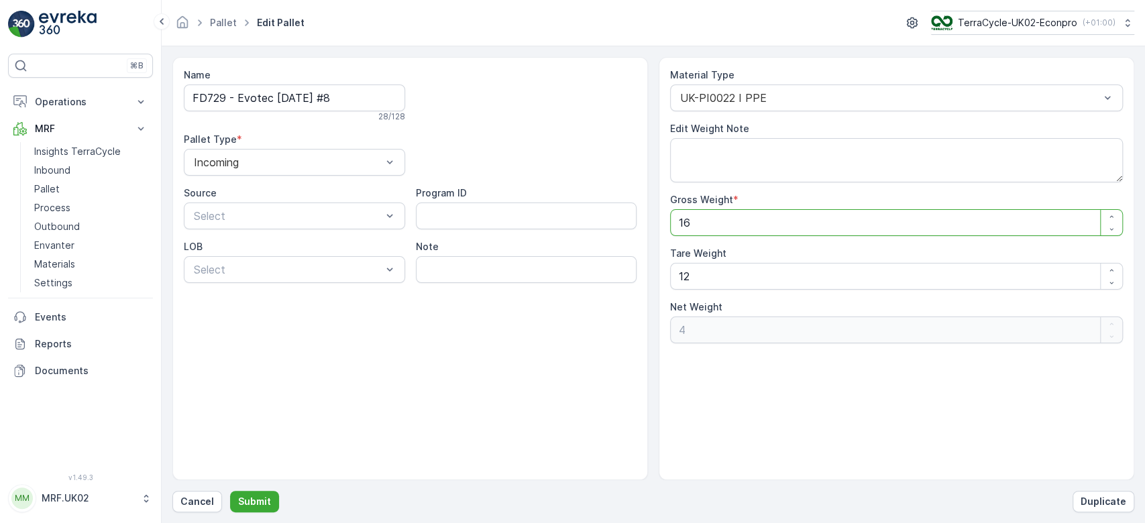
type Weight "1"
type Weight "-11"
type Weight "0"
type Weight "1"
type Weight "-11"
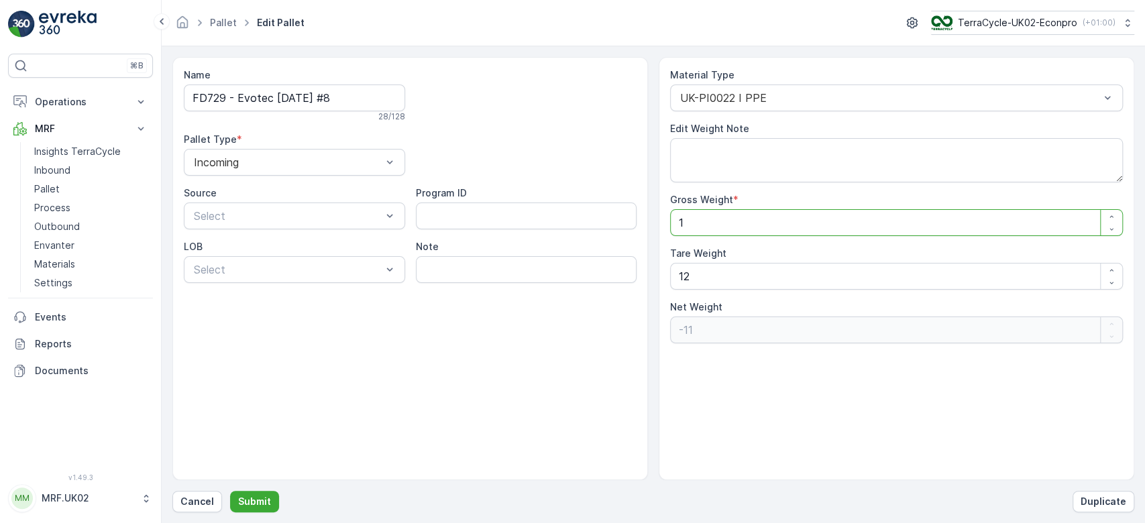
type Weight "14"
type Weight "2"
type Weight "142"
type Weight "130"
type Weight "142"
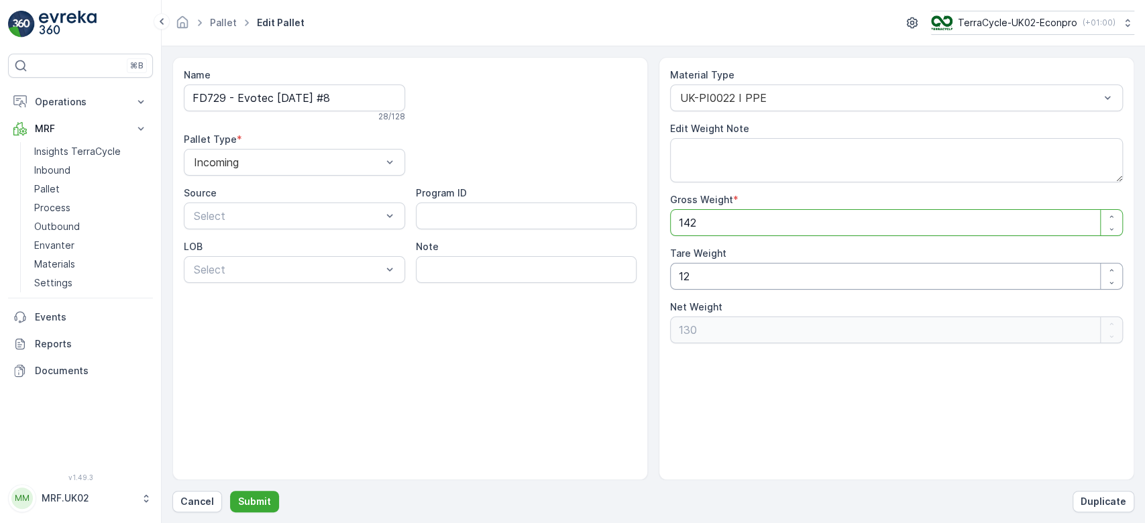
click at [690, 276] on Weight "12" at bounding box center [896, 276] width 453 height 27
type Weight "1"
type Weight "141"
type Weight "0"
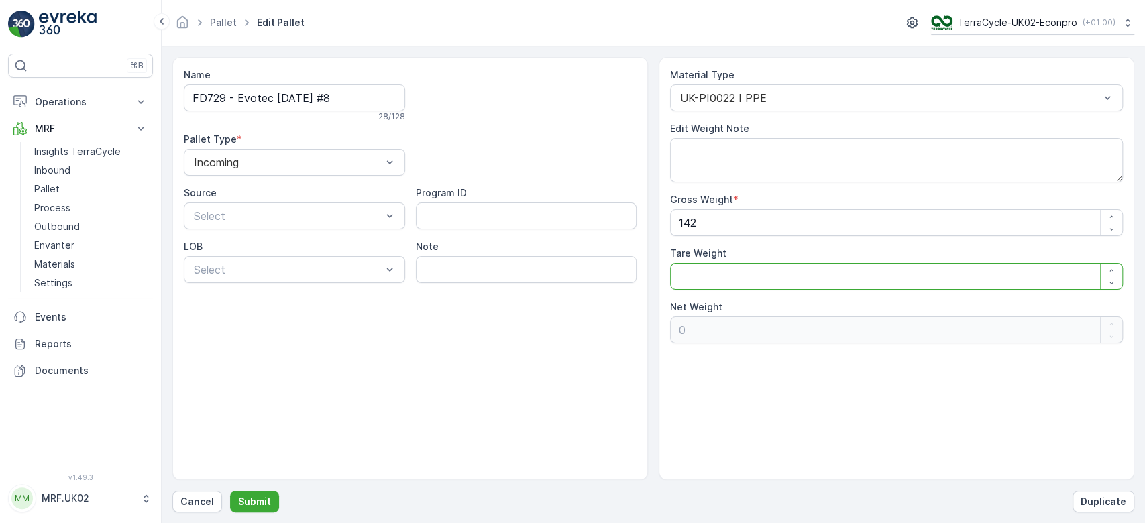
type Weight "142"
type Weight "0"
click at [249, 502] on p "Submit" at bounding box center [254, 501] width 33 height 13
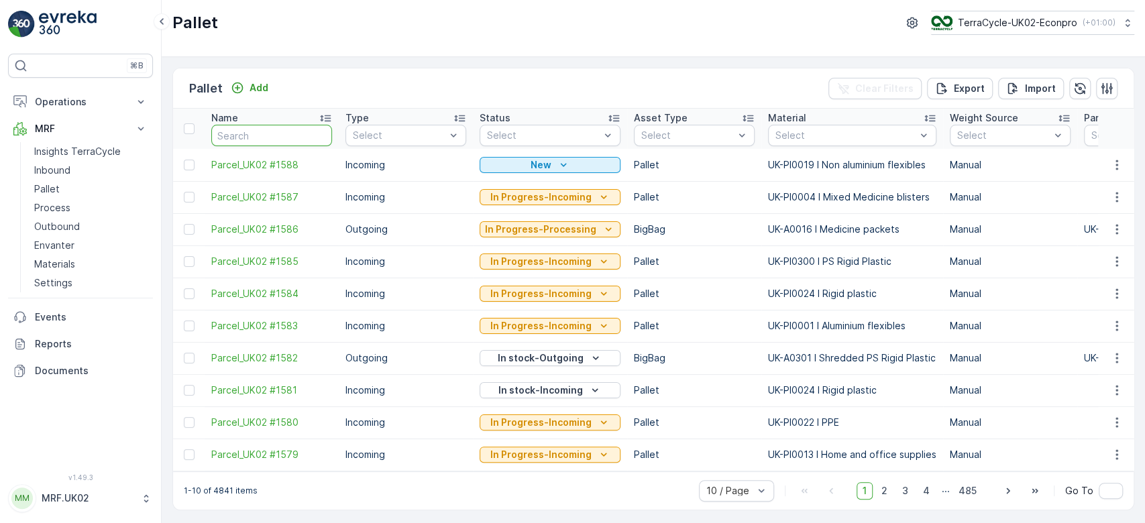
click at [284, 129] on input "text" at bounding box center [271, 135] width 121 height 21
type input "729"
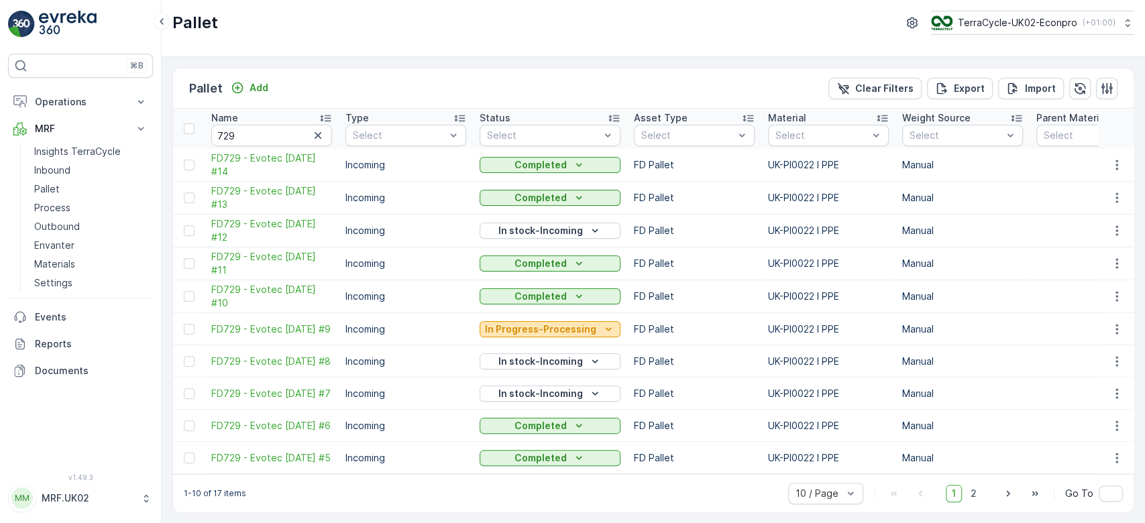
click at [538, 330] on p "In Progress-Processing" at bounding box center [540, 329] width 111 height 13
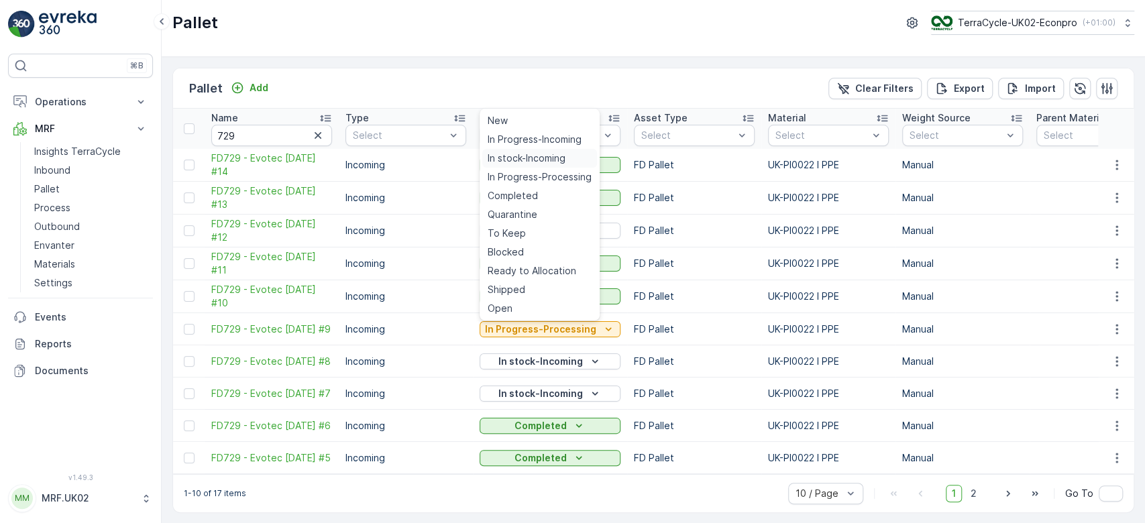
click at [548, 158] on span "In stock-Incoming" at bounding box center [527, 158] width 78 height 13
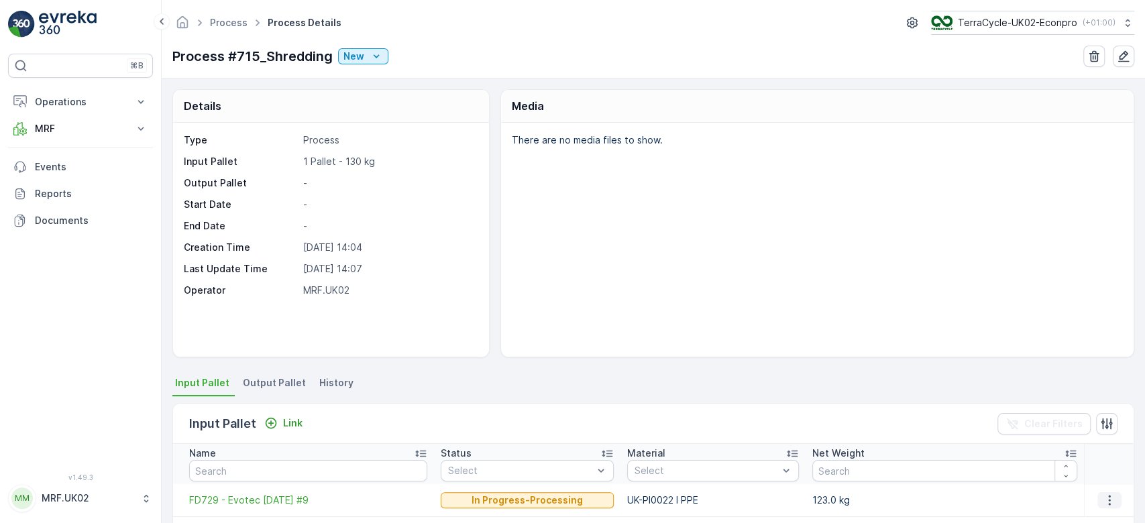
click at [1103, 500] on icon "button" at bounding box center [1109, 500] width 13 height 13
click at [1101, 484] on span "Detach" at bounding box center [1117, 478] width 33 height 13
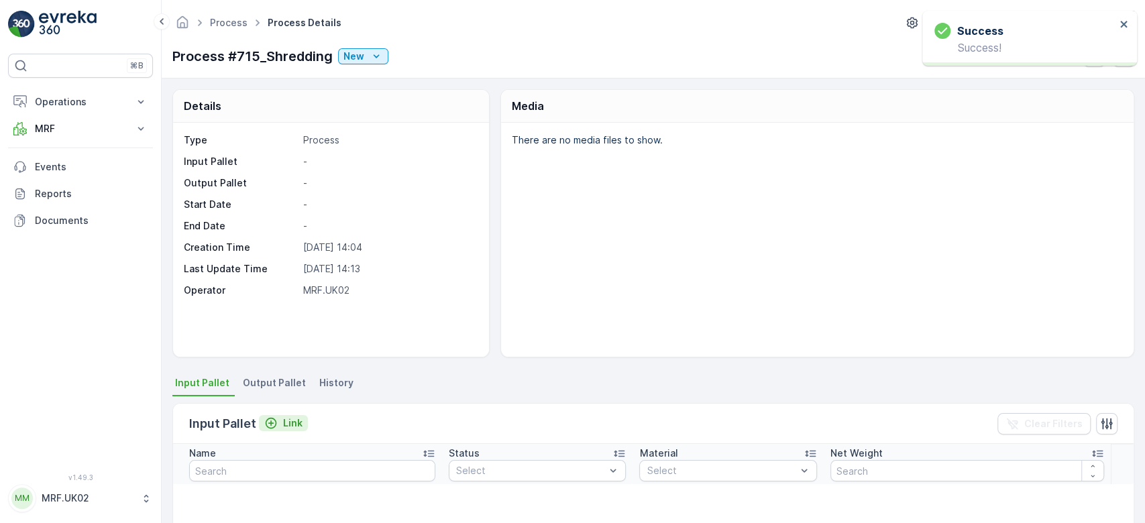
click at [293, 421] on p "Link" at bounding box center [292, 423] width 19 height 13
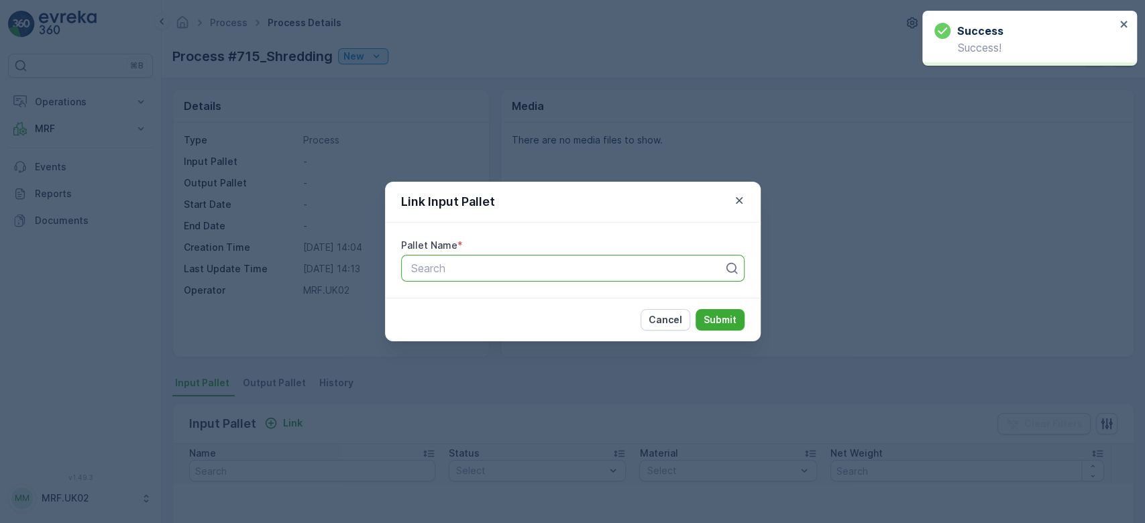
click at [505, 268] on div at bounding box center [567, 268] width 315 height 12
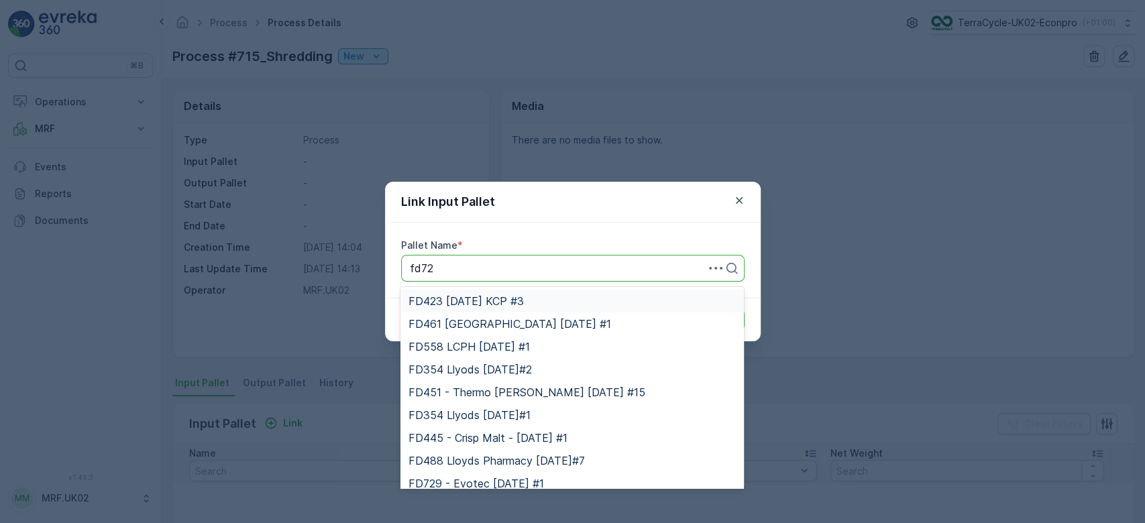
type input "fd729"
click at [546, 368] on span "FD729 - Evotec [DATE] #9" at bounding box center [478, 370] width 138 height 12
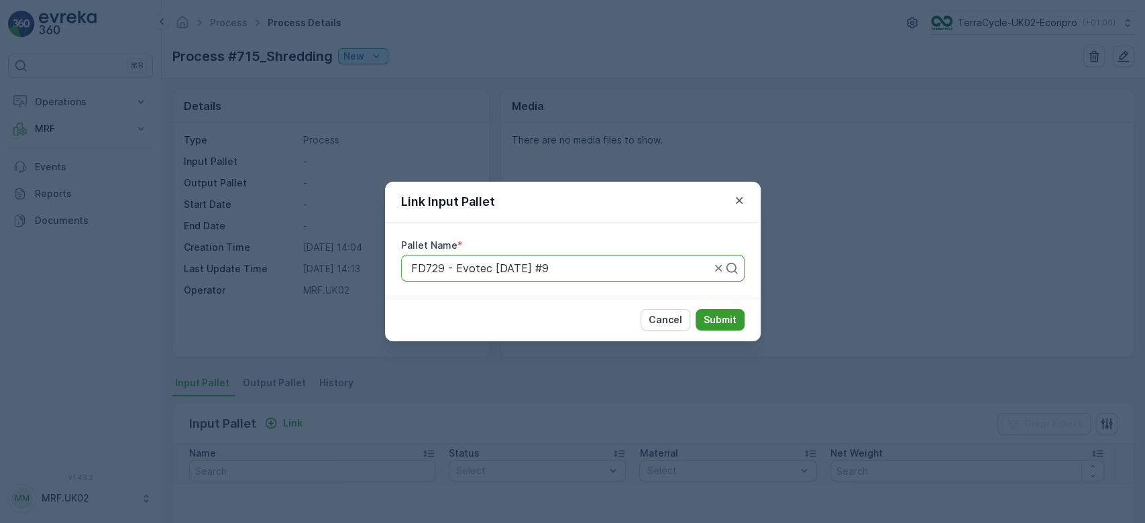
click at [712, 322] on p "Submit" at bounding box center [720, 319] width 33 height 13
click at [563, 373] on div "Link Input Pallet Pallet Name * FD729 - Evotec 12.08.2025 #9 Cancel Submit" at bounding box center [572, 261] width 1145 height 523
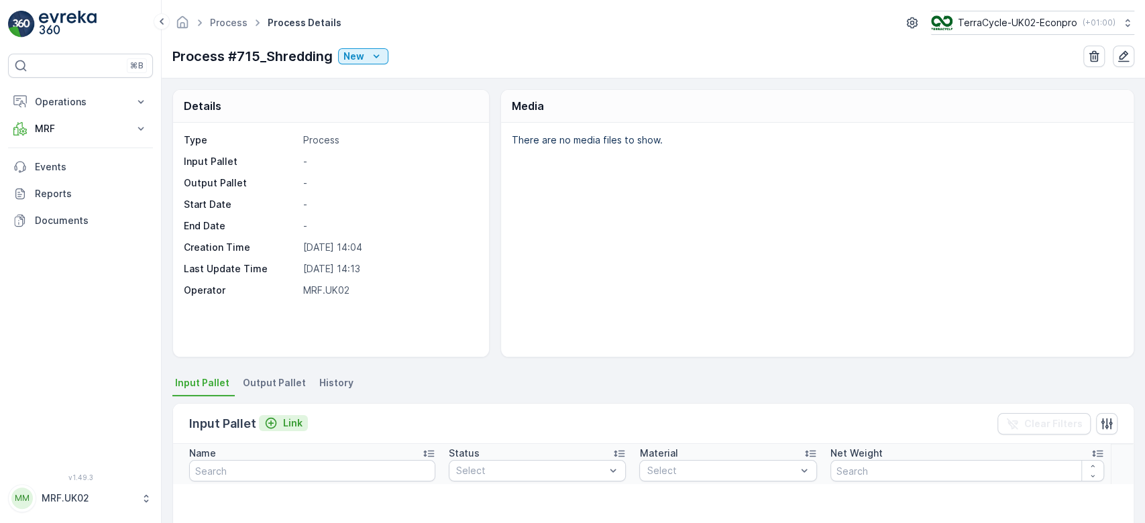
click at [295, 417] on p "Link" at bounding box center [292, 423] width 19 height 13
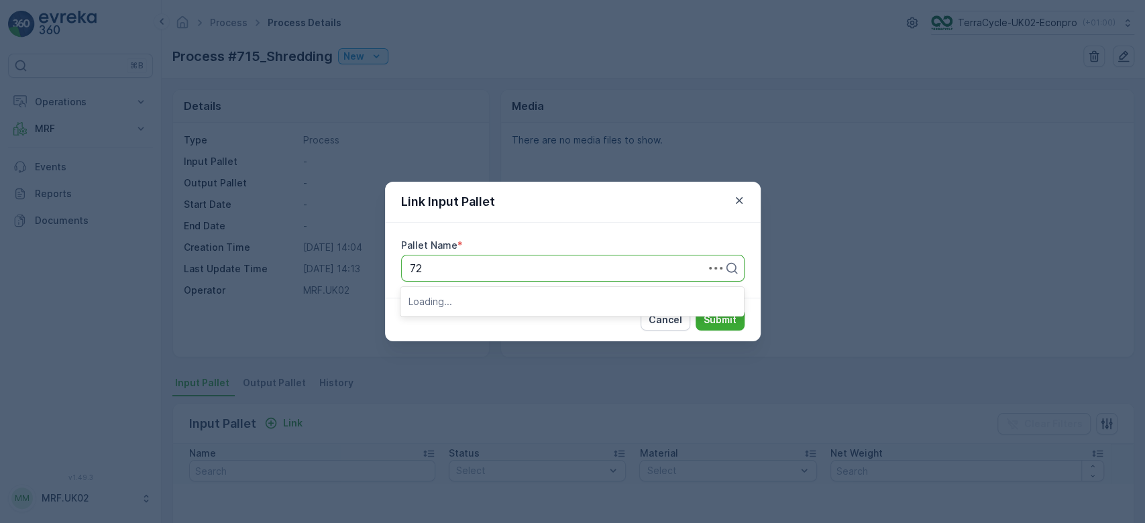
type input "729"
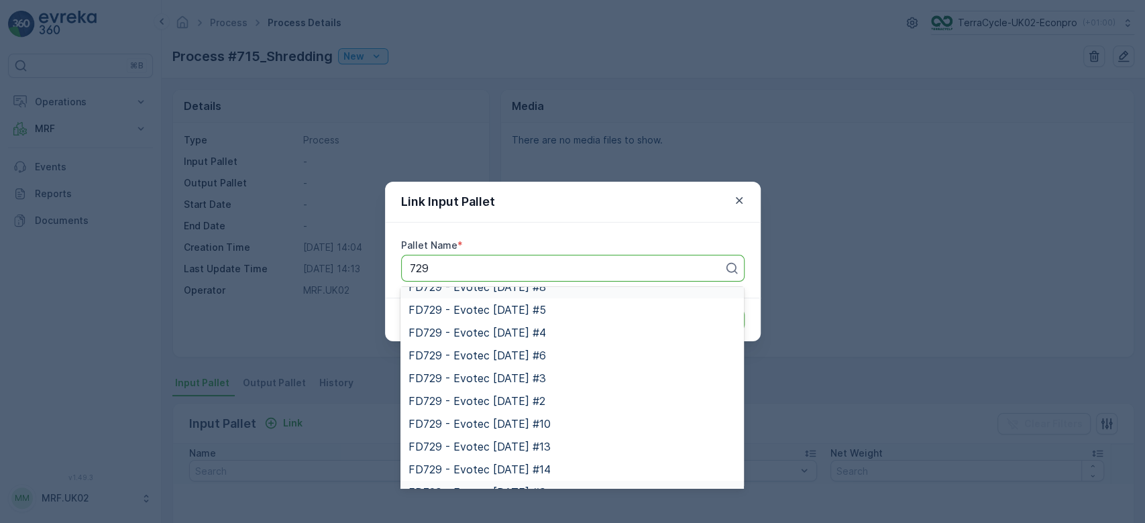
scroll to position [123, 0]
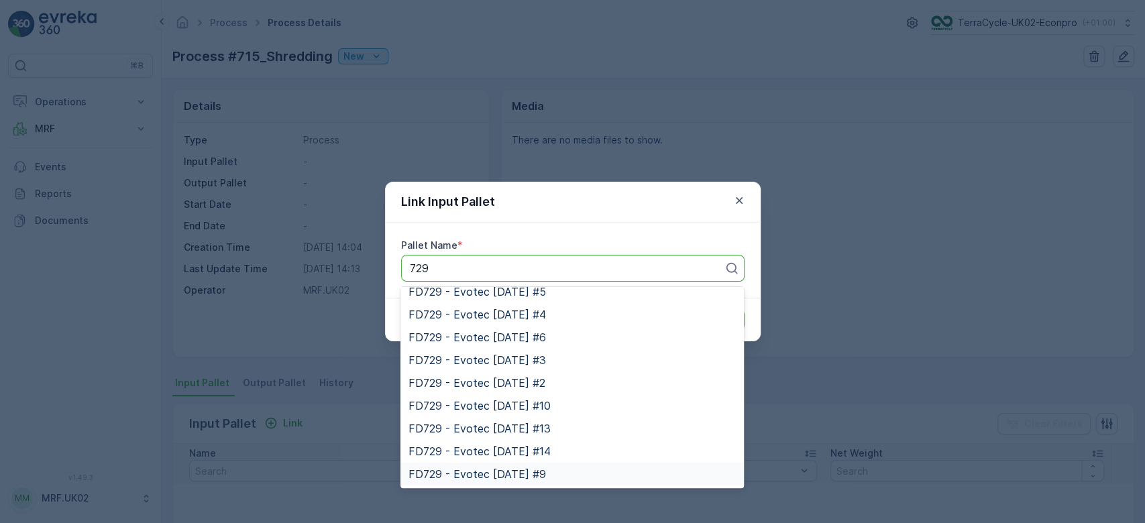
click at [519, 471] on span "FD729 - Evotec [DATE] #9" at bounding box center [478, 474] width 138 height 12
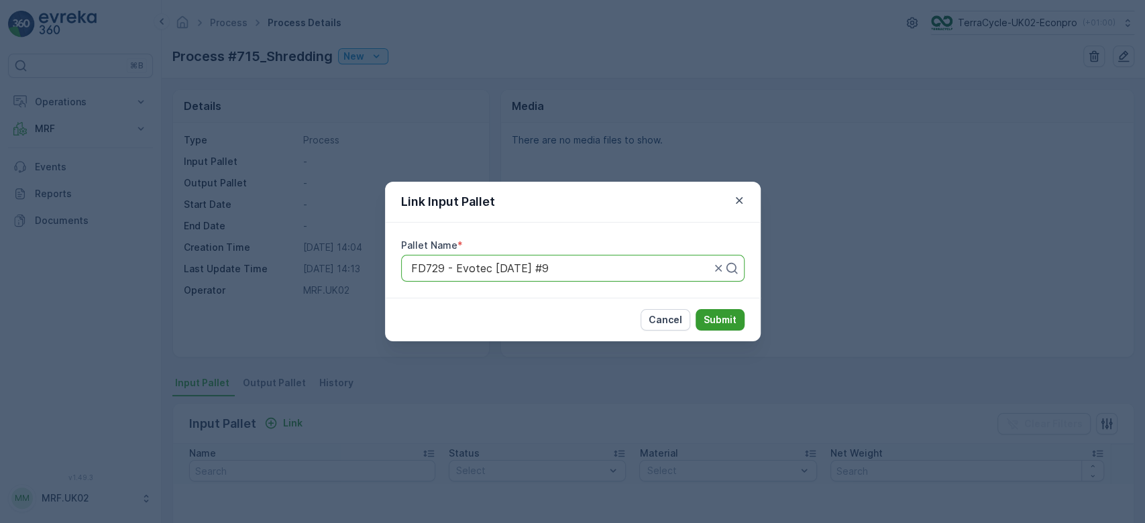
click at [714, 318] on p "Submit" at bounding box center [720, 319] width 33 height 13
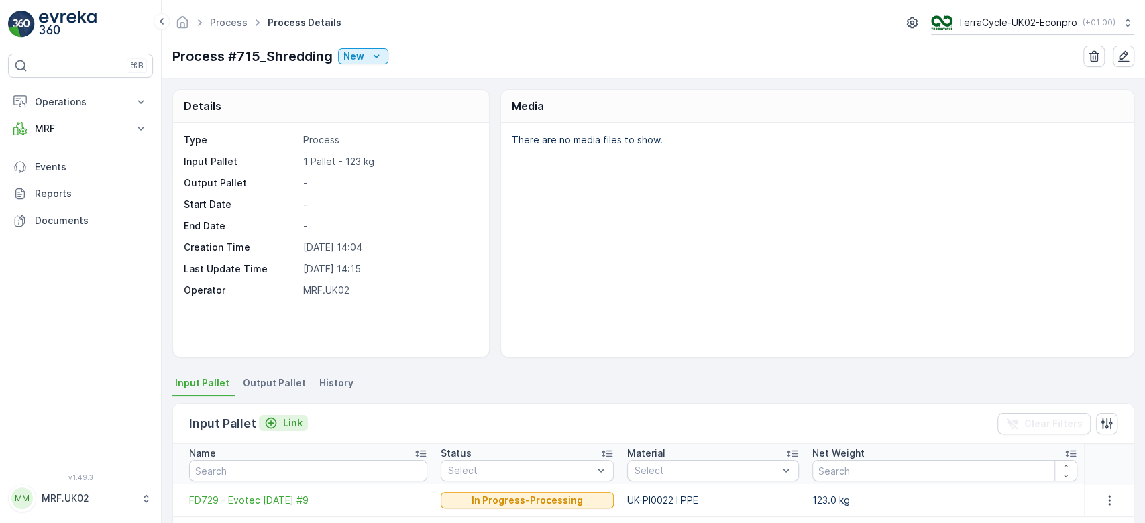
click at [296, 418] on p "Link" at bounding box center [292, 423] width 19 height 13
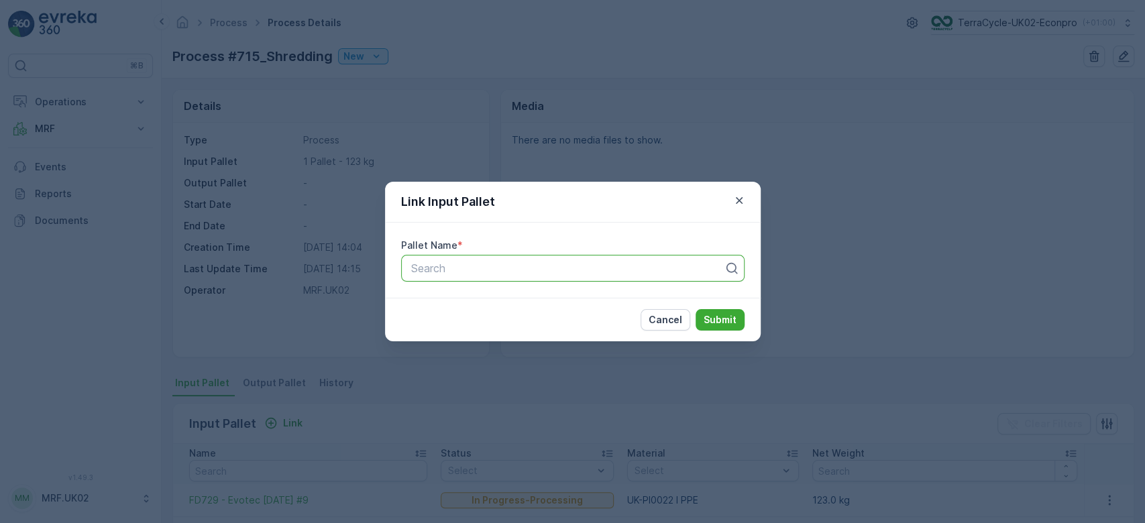
click at [439, 260] on div "Search" at bounding box center [572, 268] width 343 height 27
type input "729"
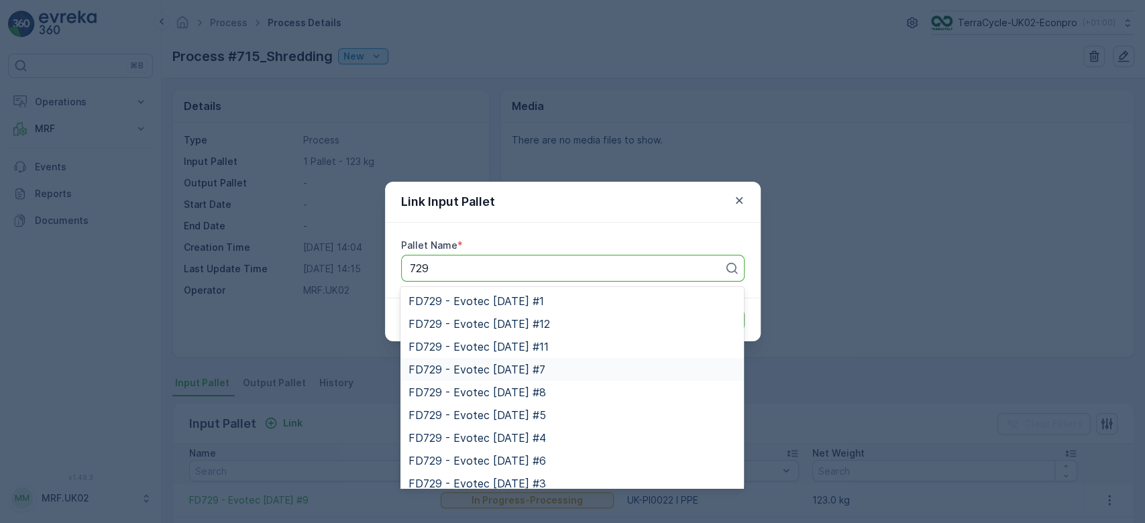
click at [534, 368] on span "FD729 - Evotec [DATE] #7" at bounding box center [477, 370] width 137 height 12
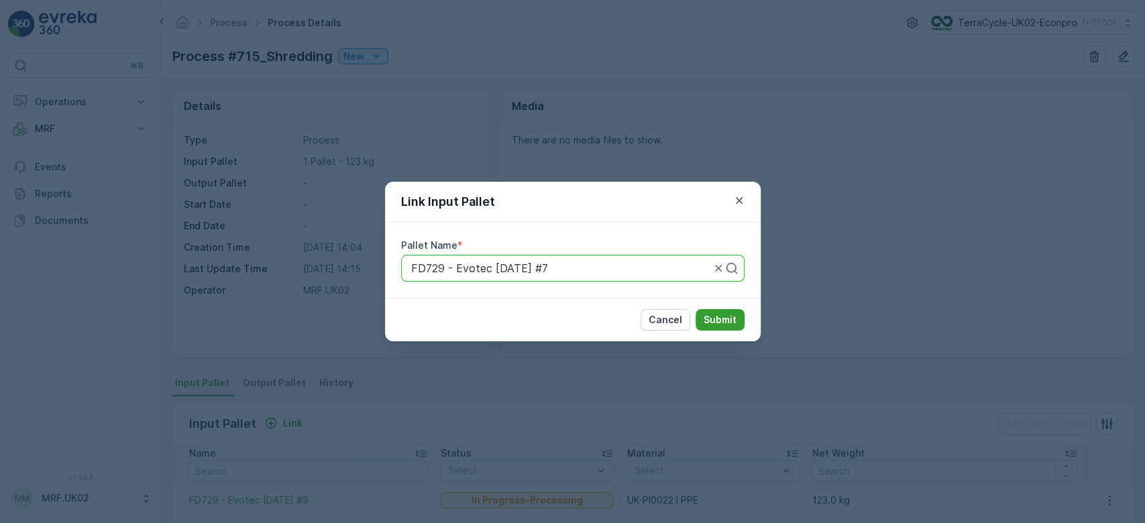
click at [719, 315] on p "Submit" at bounding box center [720, 319] width 33 height 13
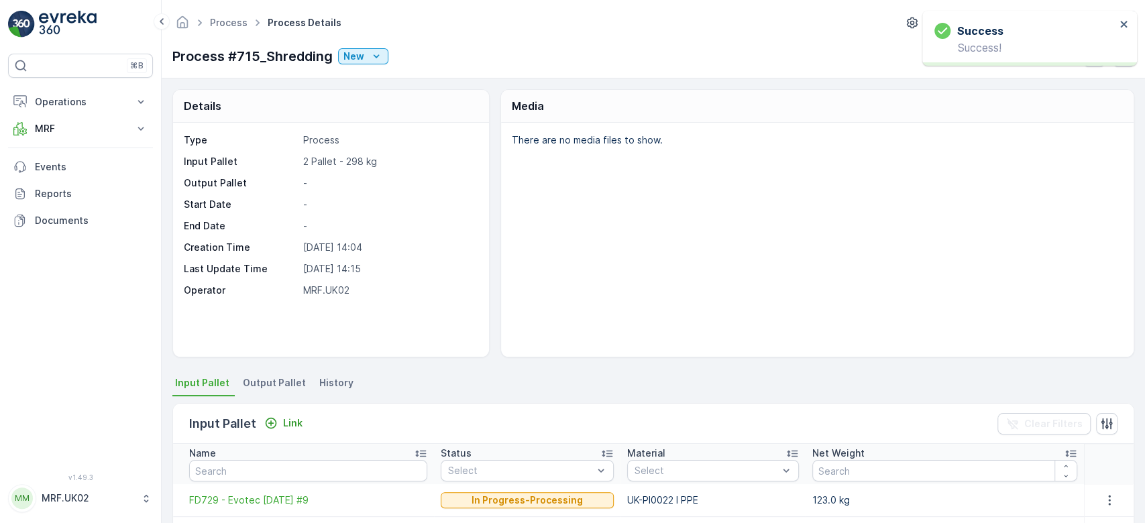
click at [993, 247] on div "There are no media files to show." at bounding box center [817, 240] width 633 height 234
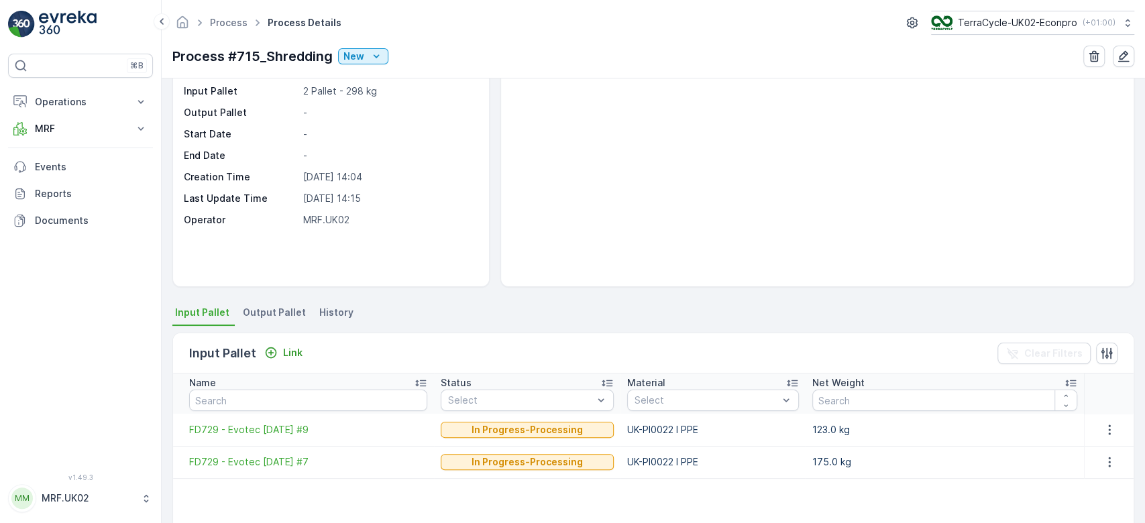
scroll to position [36, 0]
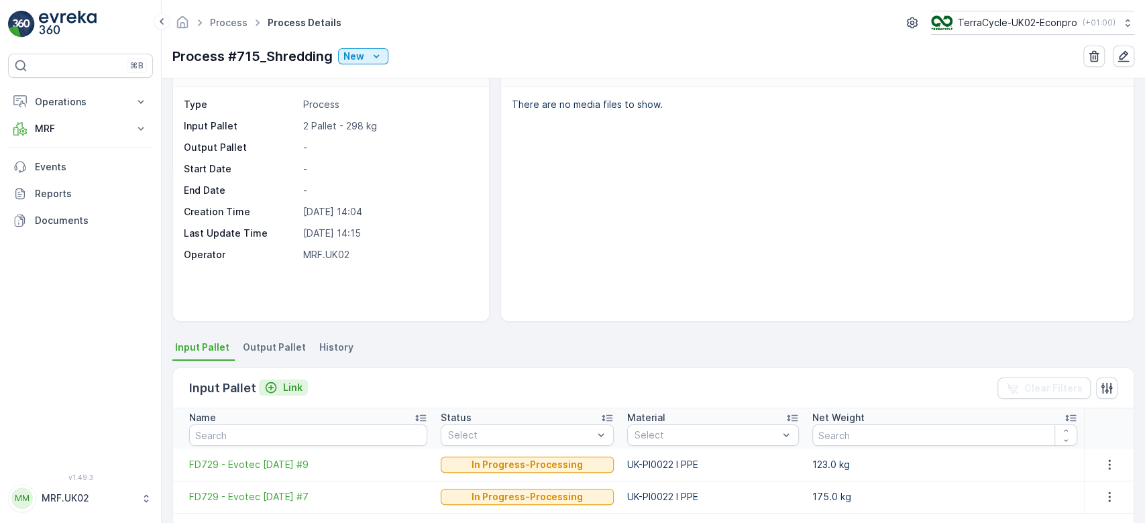
click at [290, 381] on p "Link" at bounding box center [292, 387] width 19 height 13
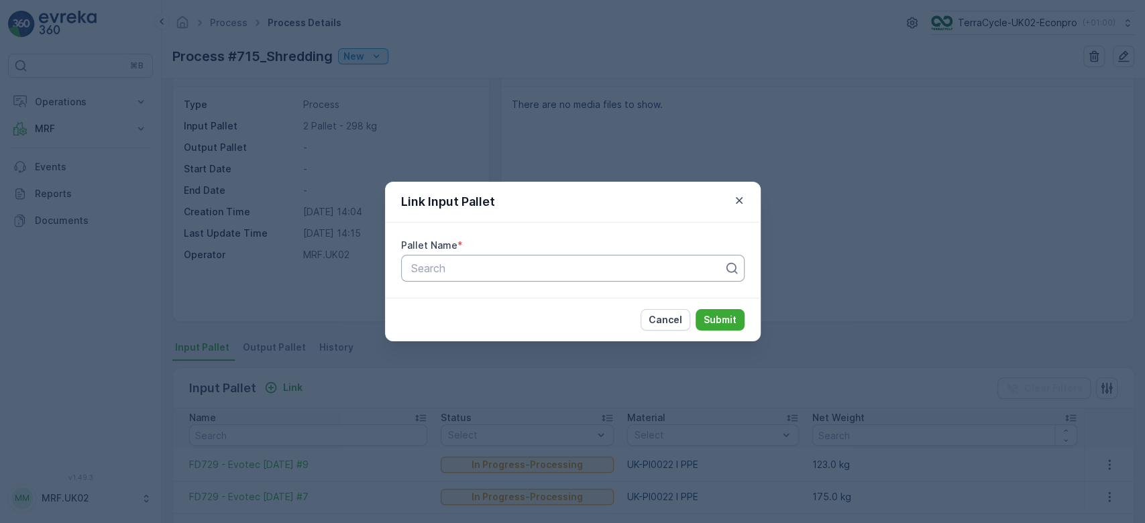
click at [430, 268] on div at bounding box center [567, 268] width 315 height 12
type input "729"
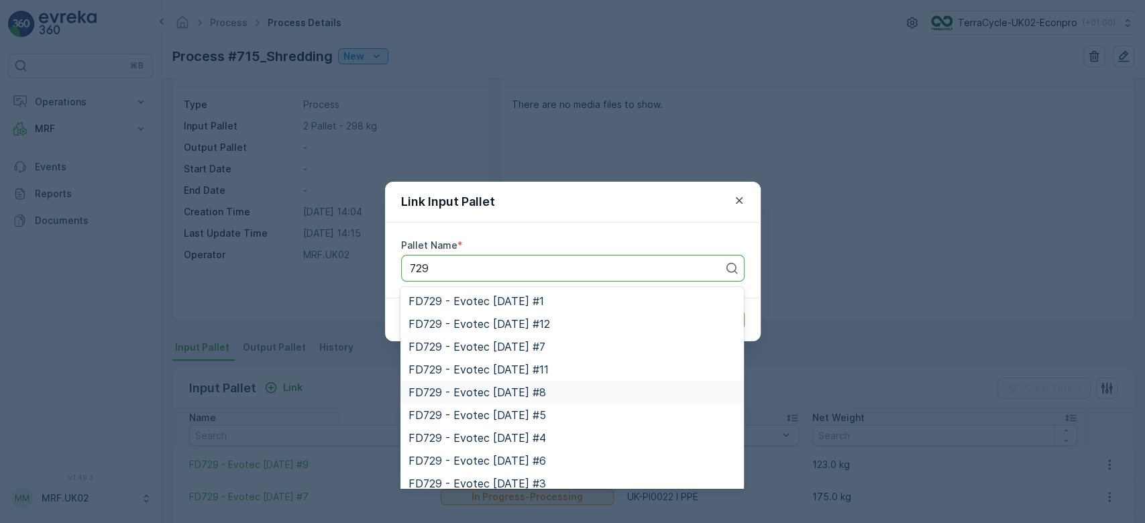
click at [520, 394] on span "FD729 - Evotec [DATE] #8" at bounding box center [478, 392] width 138 height 12
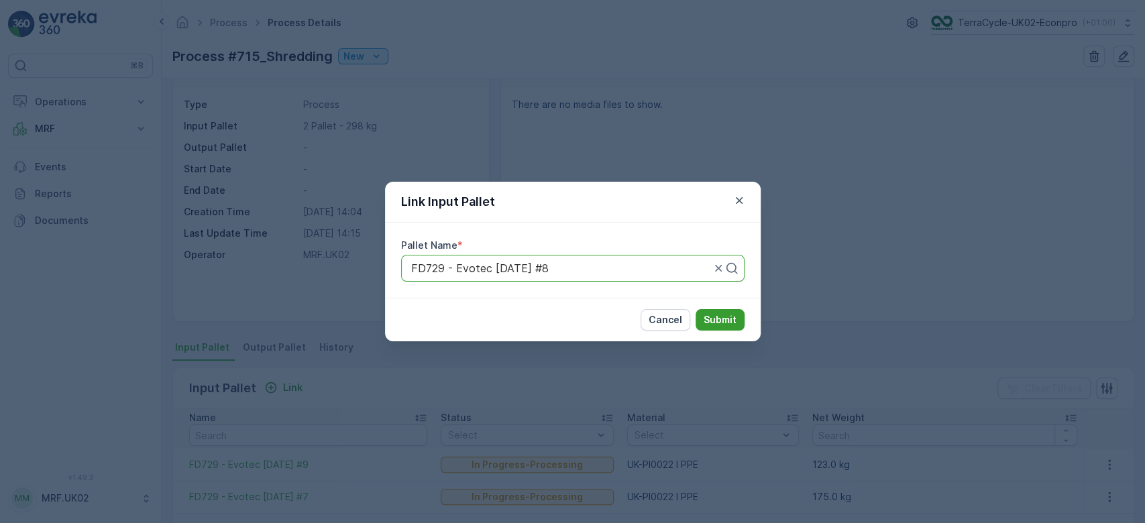
click at [719, 319] on p "Submit" at bounding box center [720, 319] width 33 height 13
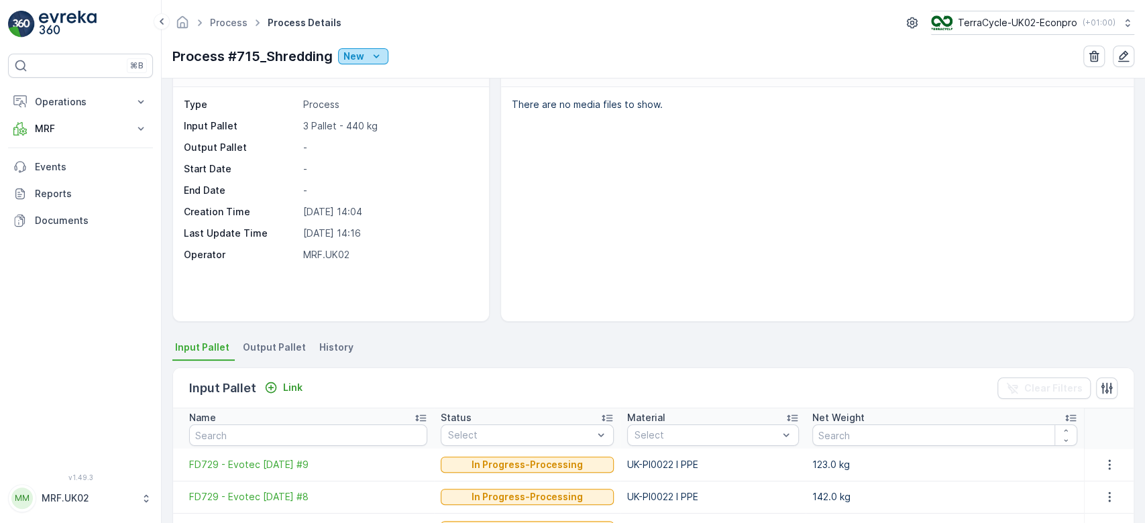
click at [378, 51] on icon "New" at bounding box center [376, 56] width 13 height 13
click at [374, 91] on div "Ready" at bounding box center [418, 94] width 155 height 19
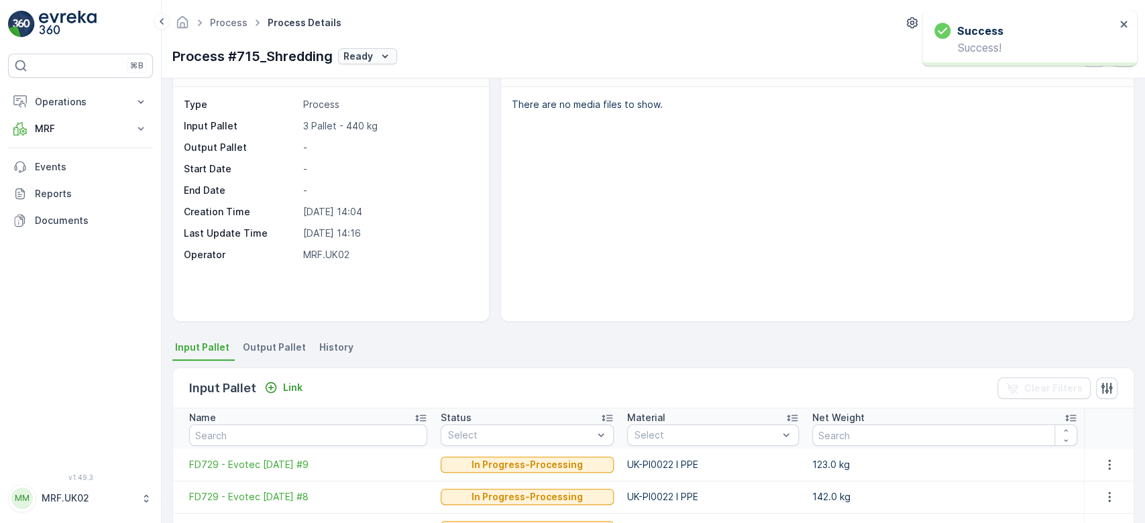
click at [376, 51] on div "Ready" at bounding box center [367, 56] width 48 height 13
click at [284, 345] on span "Output Pallet" at bounding box center [274, 347] width 63 height 13
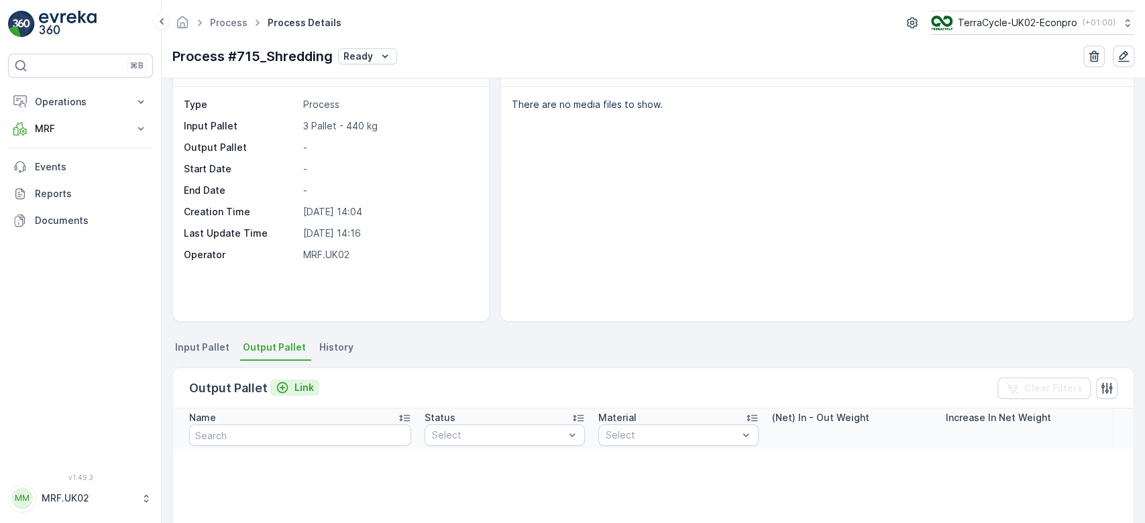
click at [304, 383] on p "Link" at bounding box center [303, 387] width 19 height 13
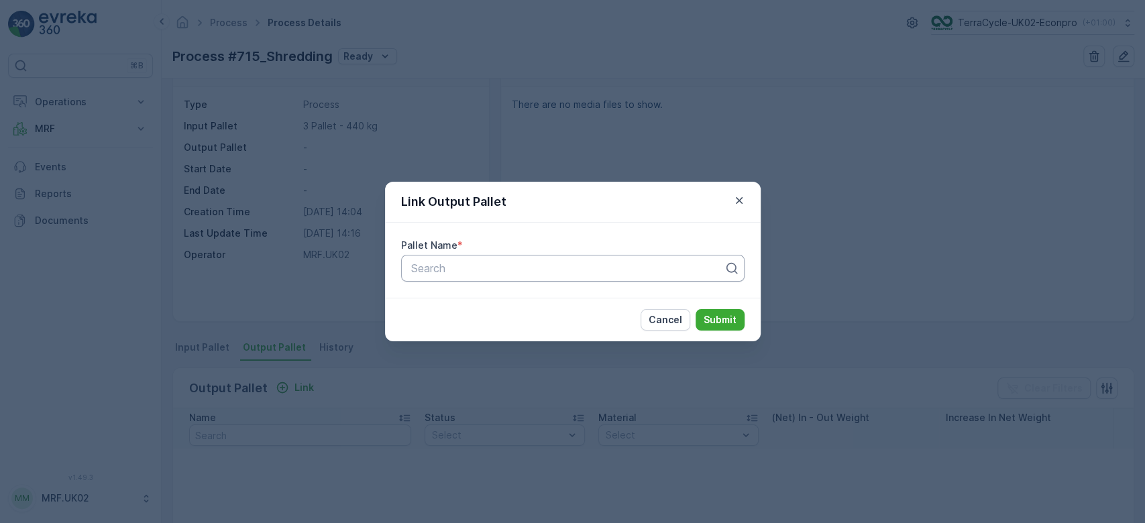
click at [466, 272] on div at bounding box center [567, 268] width 315 height 12
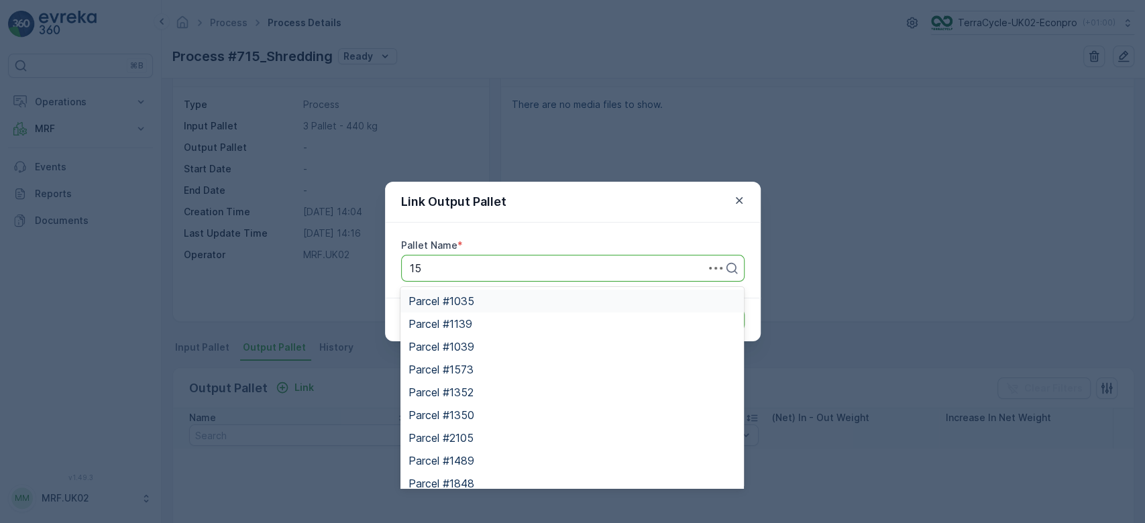
type input "157"
click at [472, 303] on span "Parcel #1573" at bounding box center [441, 301] width 65 height 12
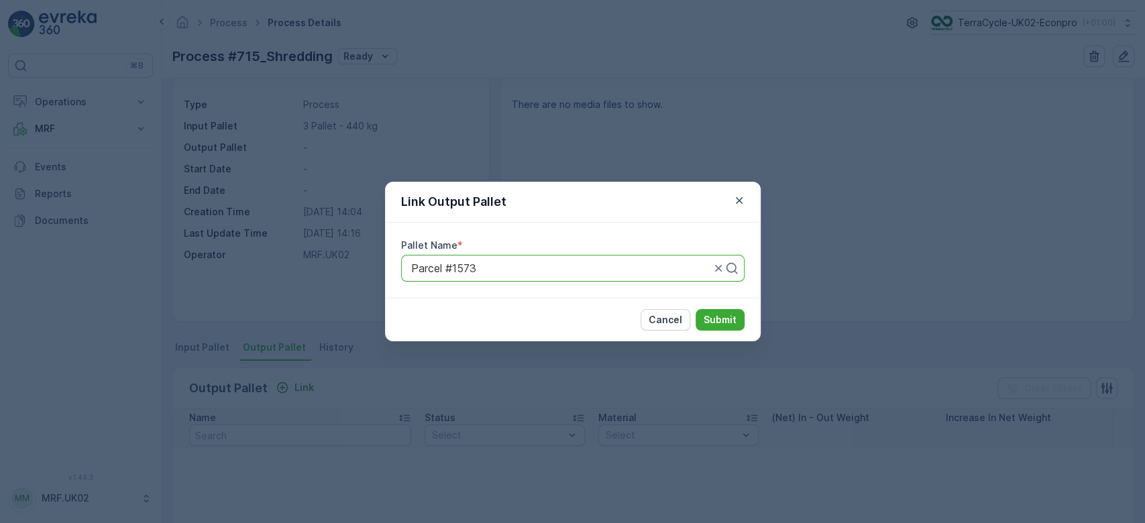
click at [496, 261] on div "Parcel #1573" at bounding box center [572, 268] width 343 height 27
type input "1573"
click at [479, 324] on span "Parcel_UK02 #1573" at bounding box center [458, 324] width 98 height 12
click at [720, 317] on p "Submit" at bounding box center [720, 319] width 33 height 13
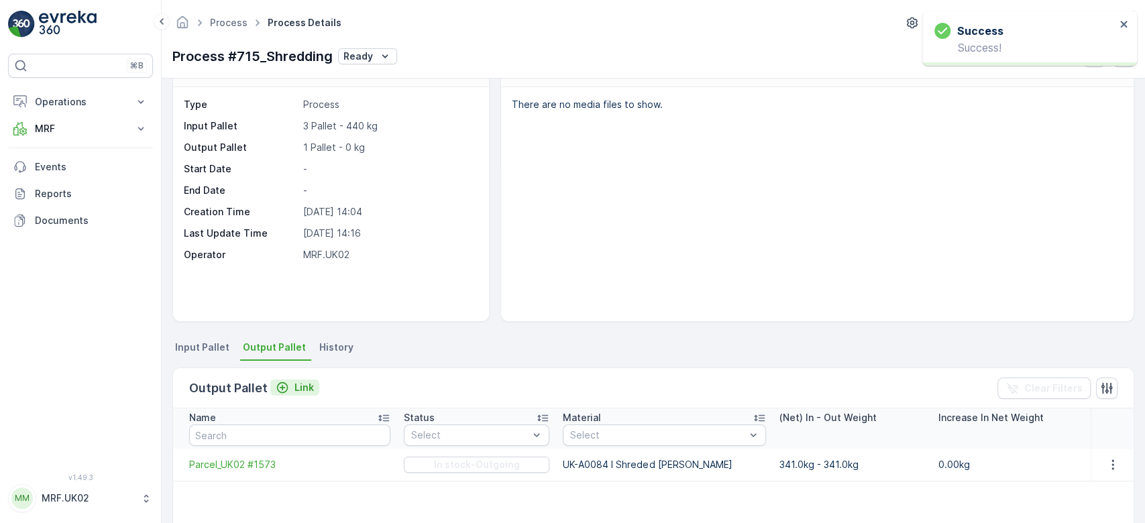
click at [294, 382] on p "Link" at bounding box center [303, 387] width 19 height 13
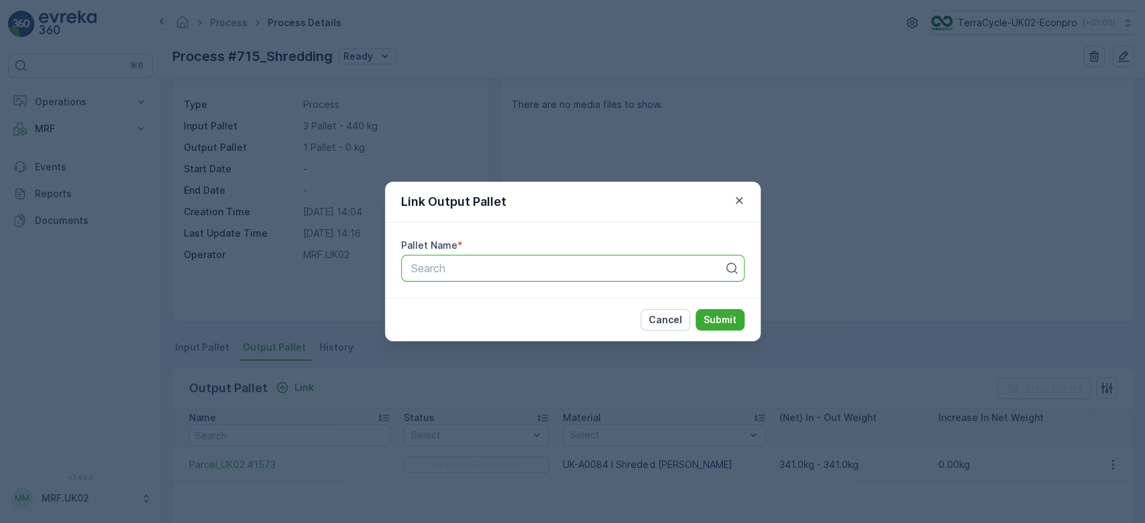
click at [437, 276] on div "Search" at bounding box center [572, 268] width 343 height 27
type input "1572"
click at [481, 295] on div "Parcel #1572" at bounding box center [572, 301] width 327 height 12
click at [712, 316] on p "Submit" at bounding box center [720, 319] width 33 height 13
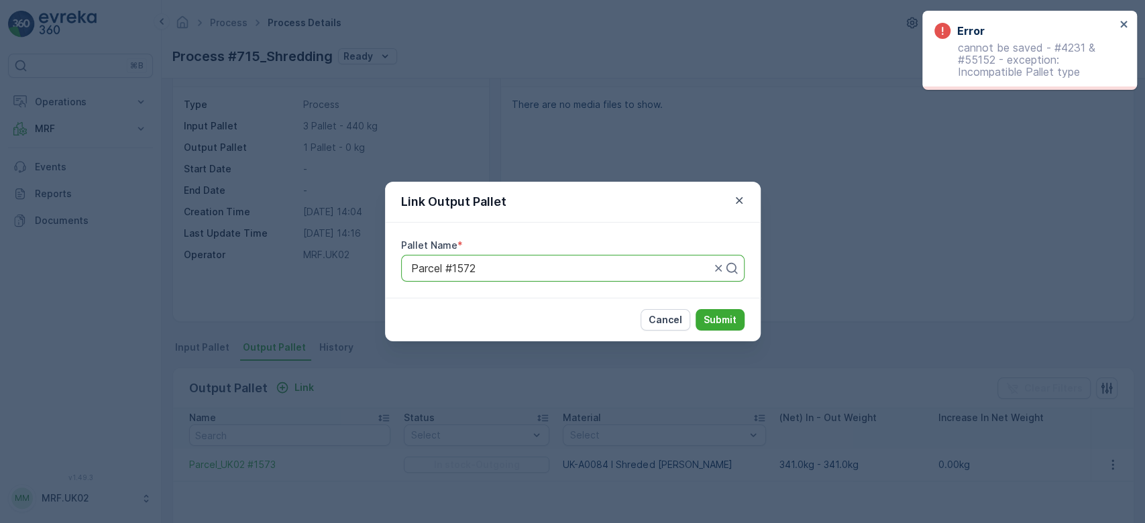
click at [515, 256] on div "Parcel #1572" at bounding box center [572, 268] width 343 height 27
click at [502, 262] on div at bounding box center [561, 268] width 302 height 12
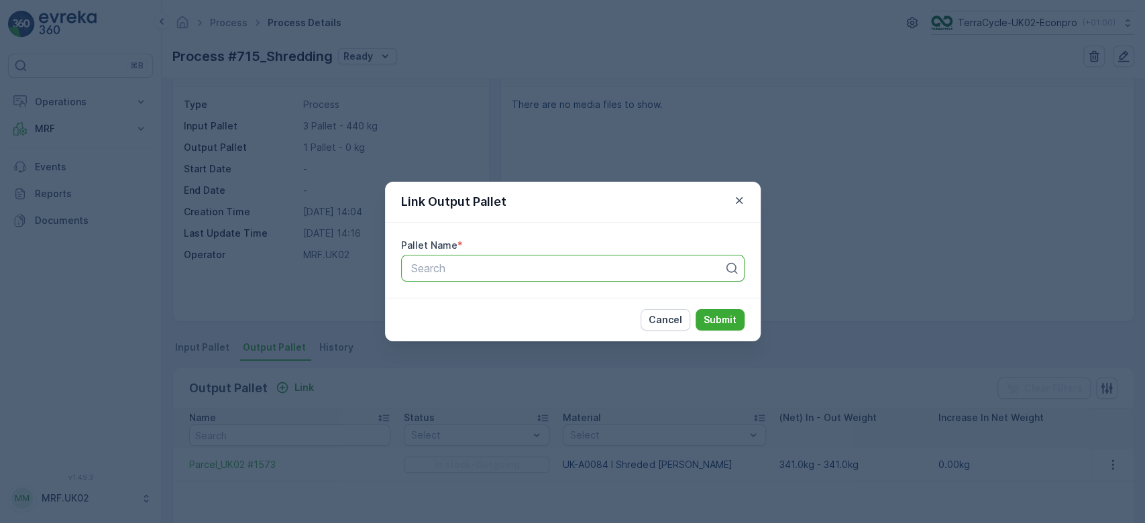
click at [467, 271] on div at bounding box center [567, 268] width 315 height 12
type input "1572"
click at [476, 320] on span "Parcel_UK02 #1572" at bounding box center [457, 324] width 97 height 12
click at [708, 318] on p "Submit" at bounding box center [720, 319] width 33 height 13
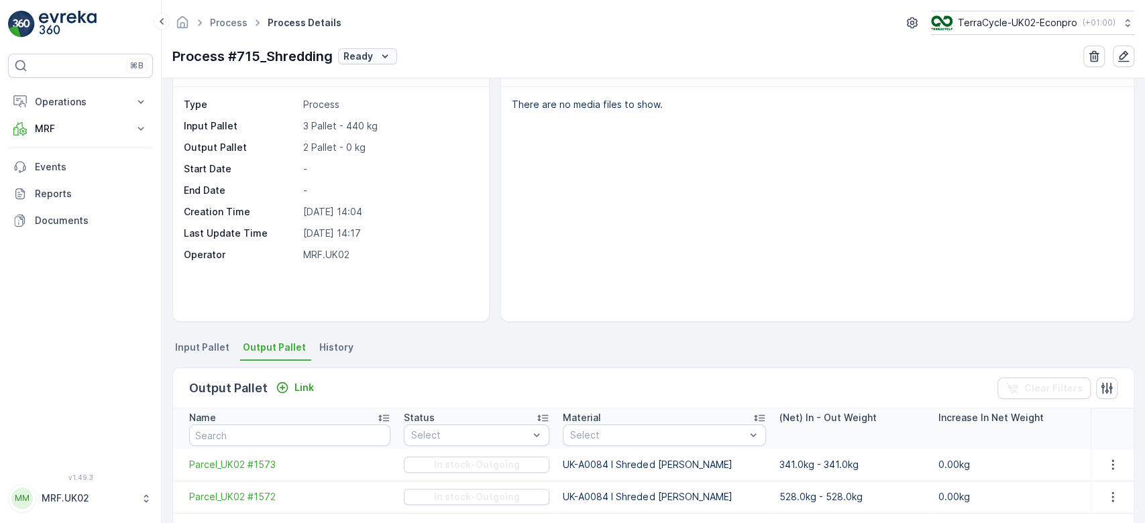
click at [370, 50] on p "Ready" at bounding box center [358, 56] width 30 height 13
click at [386, 107] on span "In progress" at bounding box center [371, 113] width 50 height 13
